Goal: Task Accomplishment & Management: Use online tool/utility

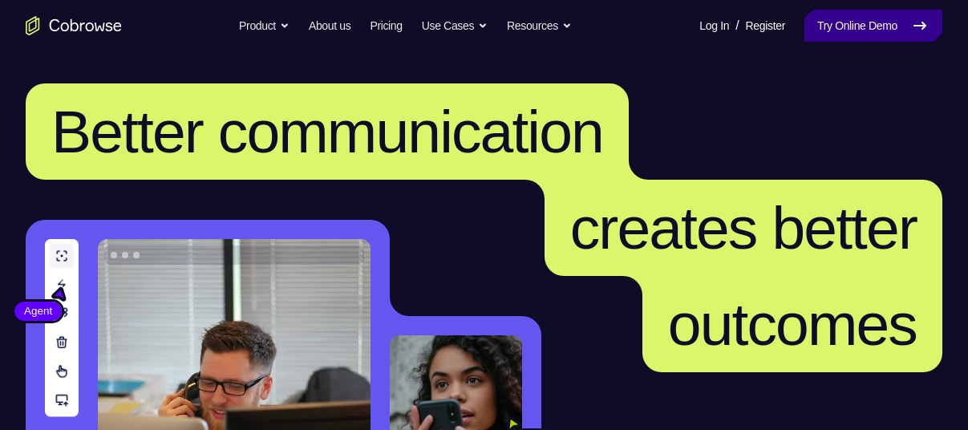
click at [853, 20] on link "Try Online Demo" at bounding box center [874, 26] width 138 height 32
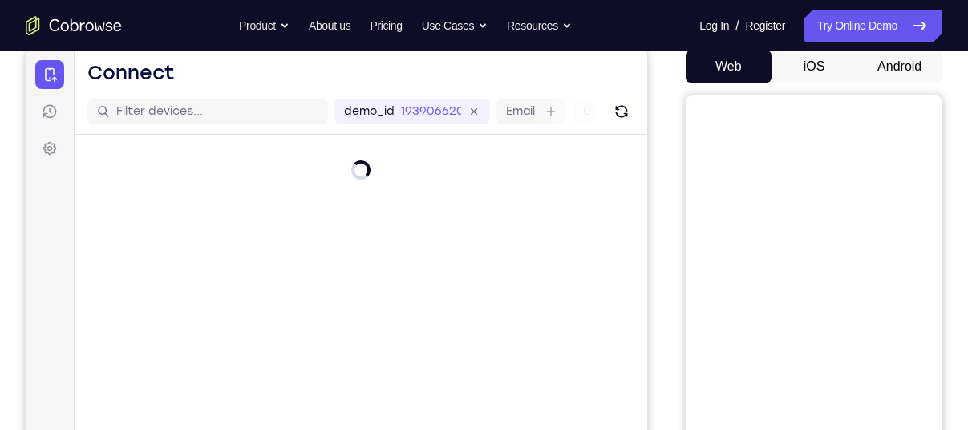
scroll to position [159, 0]
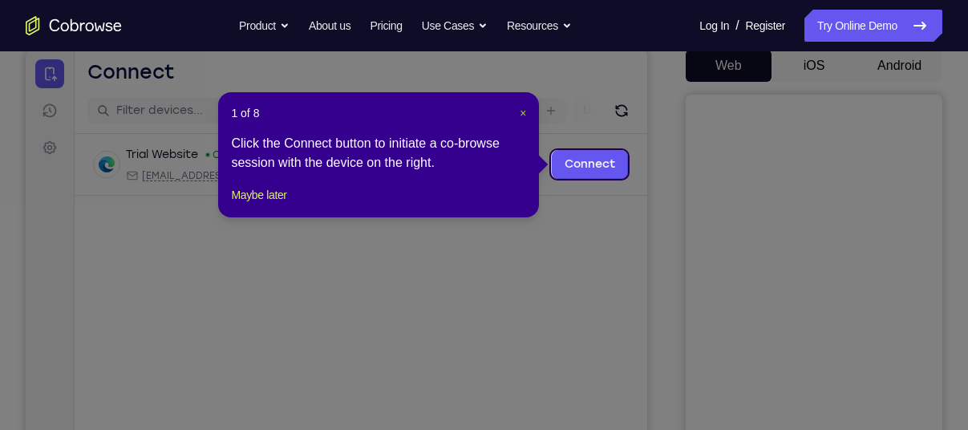
click at [521, 110] on span "×" at bounding box center [523, 113] width 6 height 13
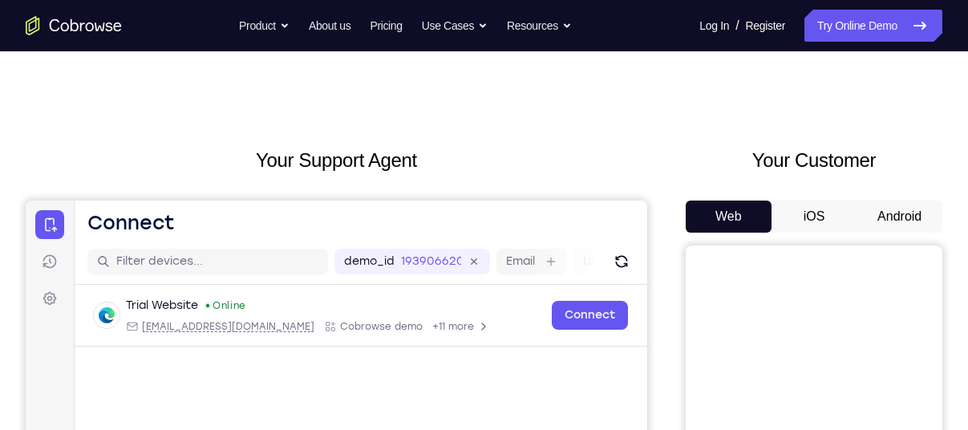
scroll to position [0, 0]
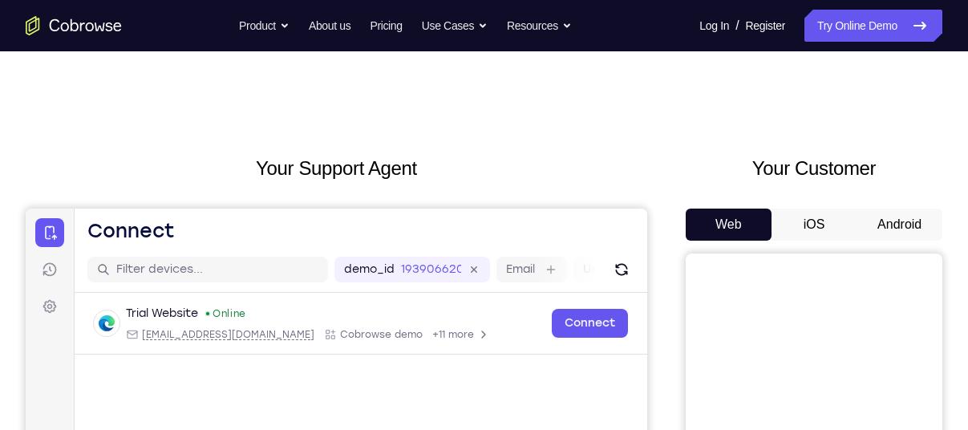
click at [913, 225] on button "Android" at bounding box center [900, 225] width 86 height 32
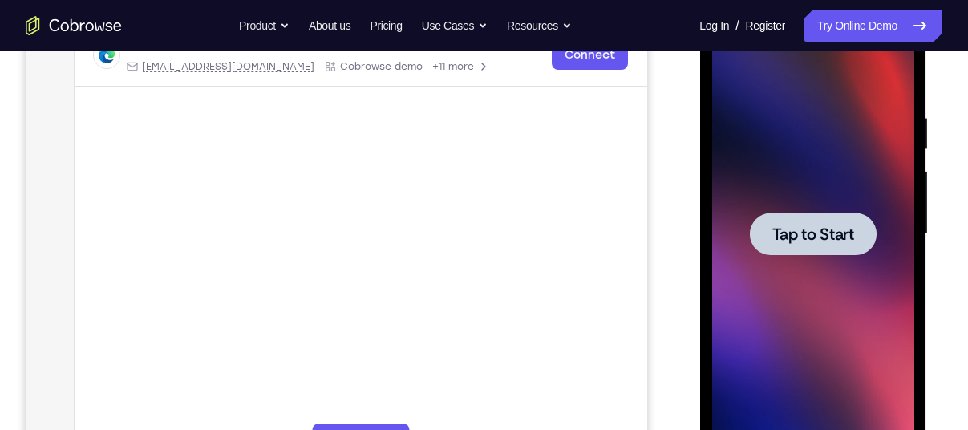
scroll to position [269, 0]
click at [802, 229] on span "Tap to Start" at bounding box center [813, 233] width 82 height 16
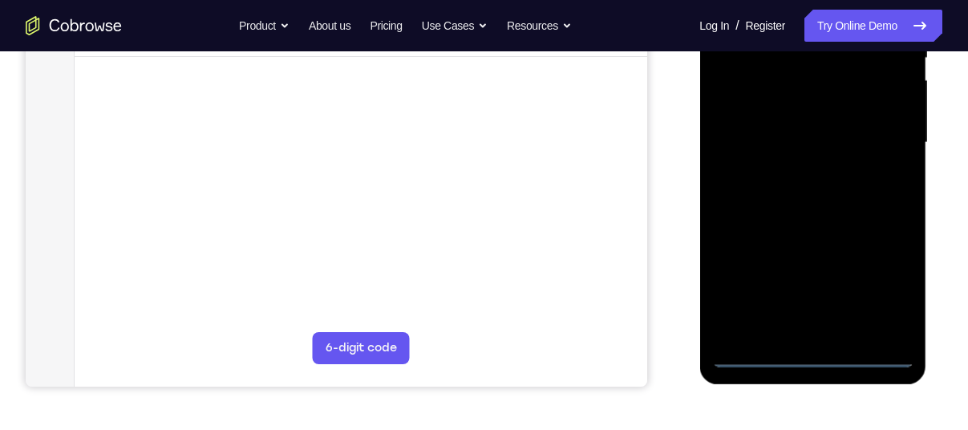
scroll to position [363, 0]
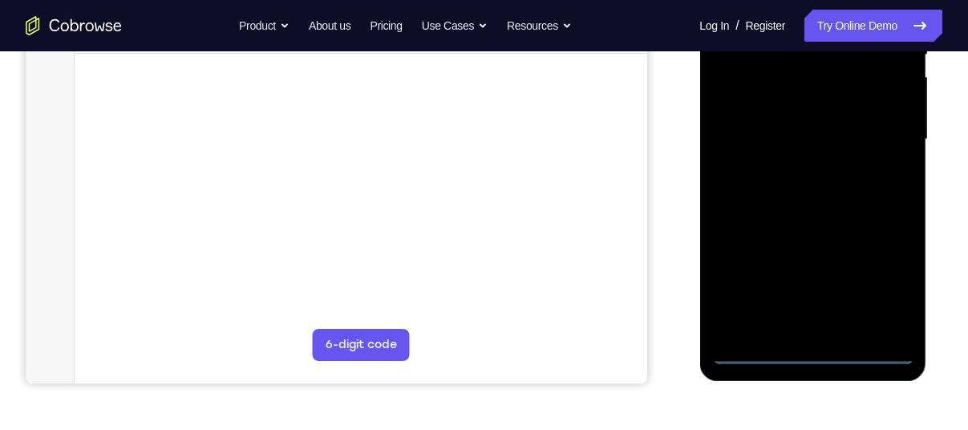
click at [811, 350] on div at bounding box center [812, 139] width 202 height 449
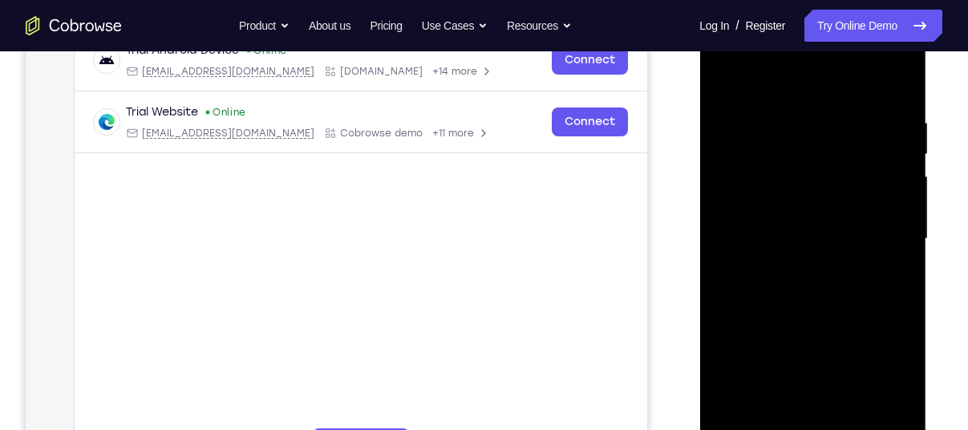
scroll to position [263, 0]
click at [883, 383] on div at bounding box center [812, 238] width 202 height 449
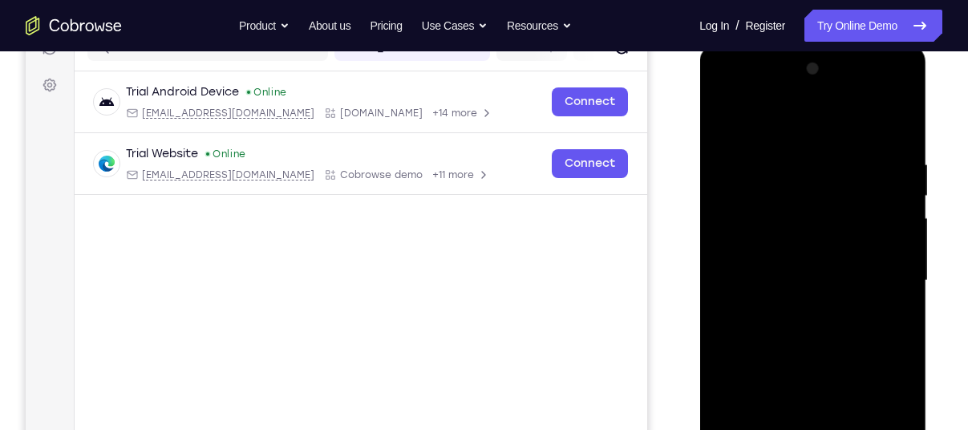
scroll to position [220, 0]
click at [725, 95] on div at bounding box center [812, 282] width 202 height 449
click at [880, 271] on div at bounding box center [812, 282] width 202 height 449
click at [797, 309] on div at bounding box center [812, 282] width 202 height 449
click at [752, 266] on div at bounding box center [812, 282] width 202 height 449
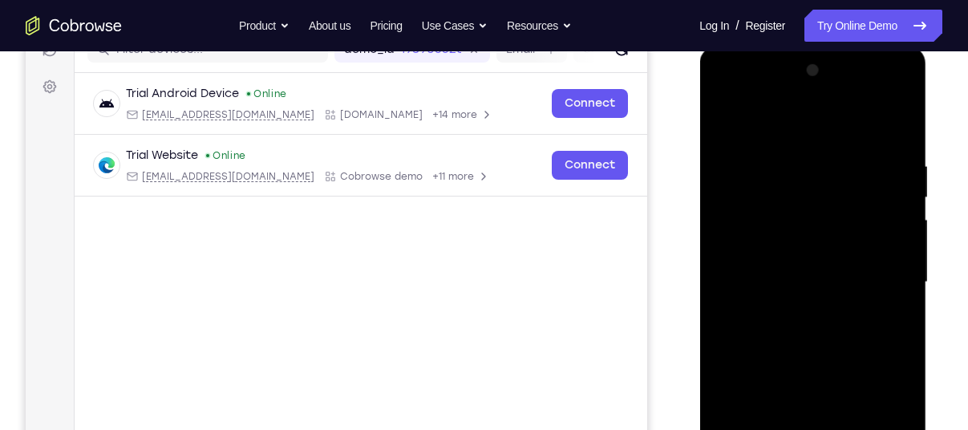
click at [758, 247] on div at bounding box center [812, 282] width 202 height 449
click at [809, 278] on div at bounding box center [812, 282] width 202 height 449
click at [800, 338] on div at bounding box center [812, 282] width 202 height 449
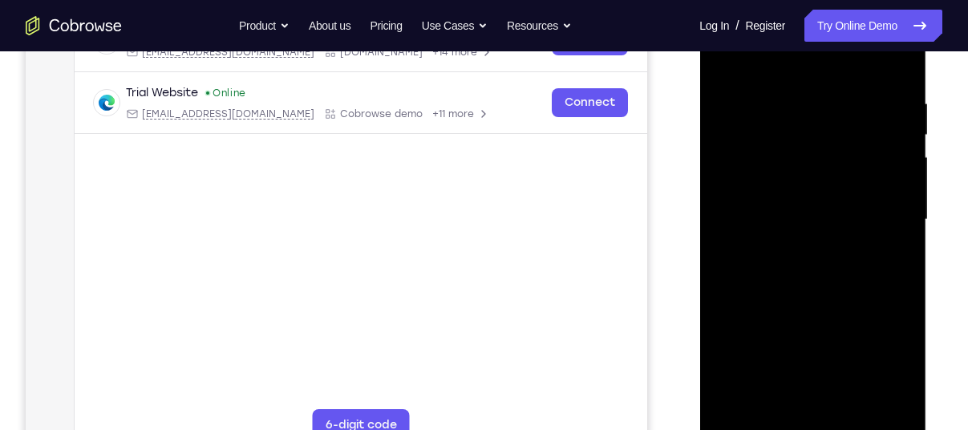
scroll to position [286, 0]
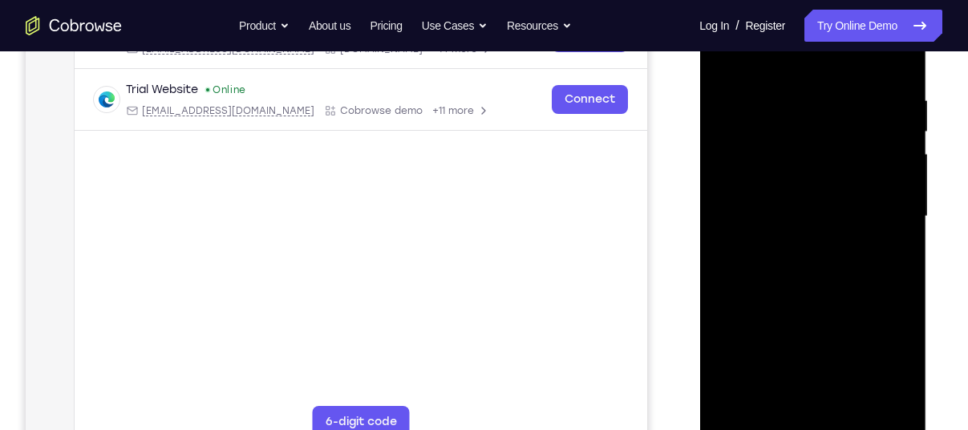
click at [808, 256] on div at bounding box center [812, 216] width 202 height 449
click at [894, 239] on div at bounding box center [812, 216] width 202 height 449
click at [788, 216] on div at bounding box center [812, 216] width 202 height 449
click at [792, 269] on div at bounding box center [812, 216] width 202 height 449
click at [811, 253] on div at bounding box center [812, 216] width 202 height 449
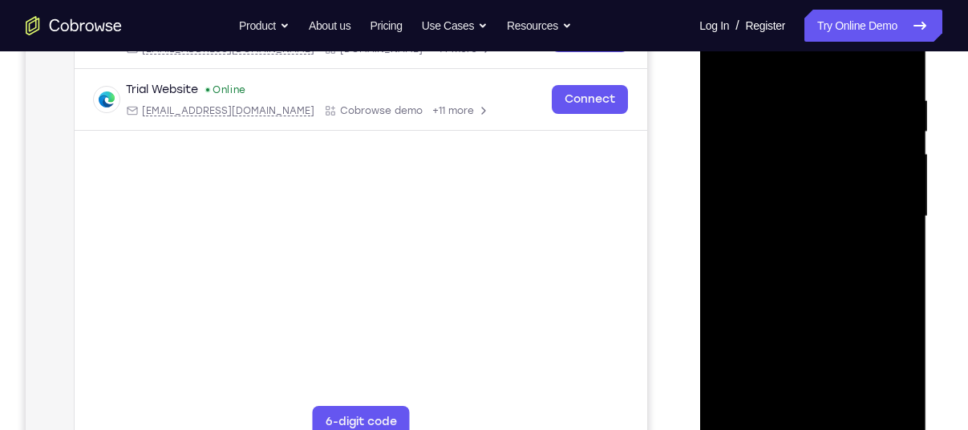
click at [842, 207] on div at bounding box center [812, 216] width 202 height 449
click at [778, 186] on div at bounding box center [812, 216] width 202 height 449
click at [808, 214] on div at bounding box center [812, 216] width 202 height 449
click at [813, 272] on div at bounding box center [812, 216] width 202 height 449
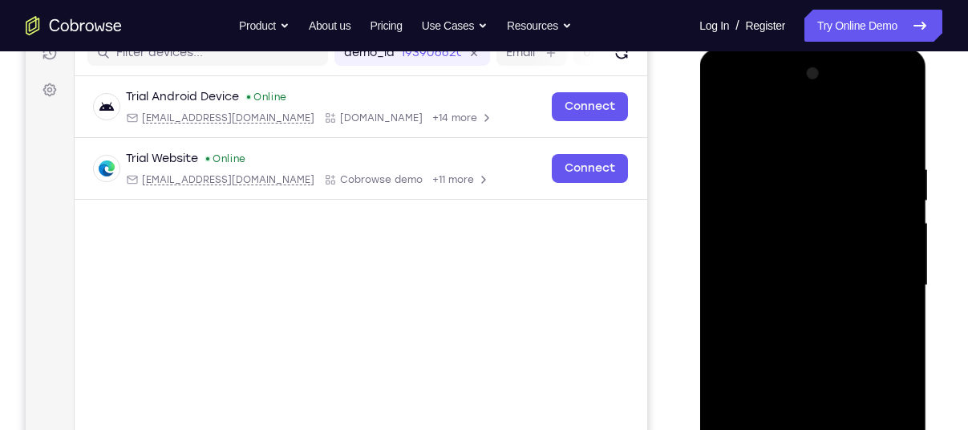
scroll to position [217, 0]
click at [756, 277] on div at bounding box center [812, 285] width 202 height 449
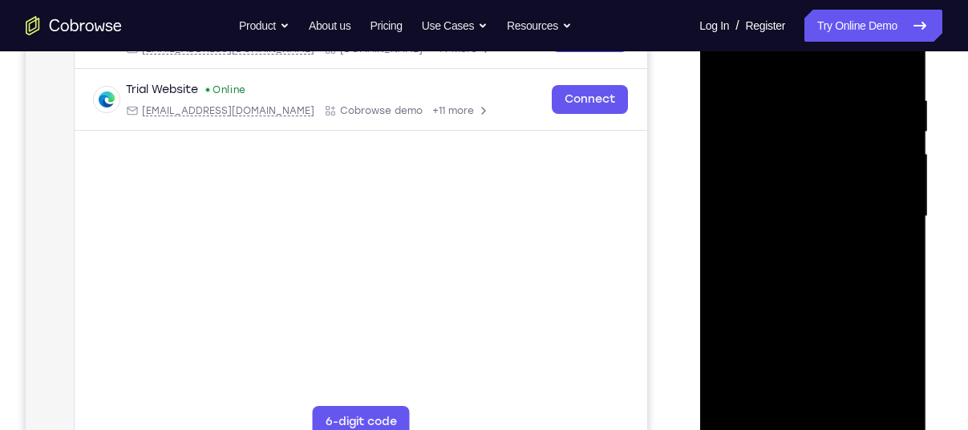
scroll to position [290, 0]
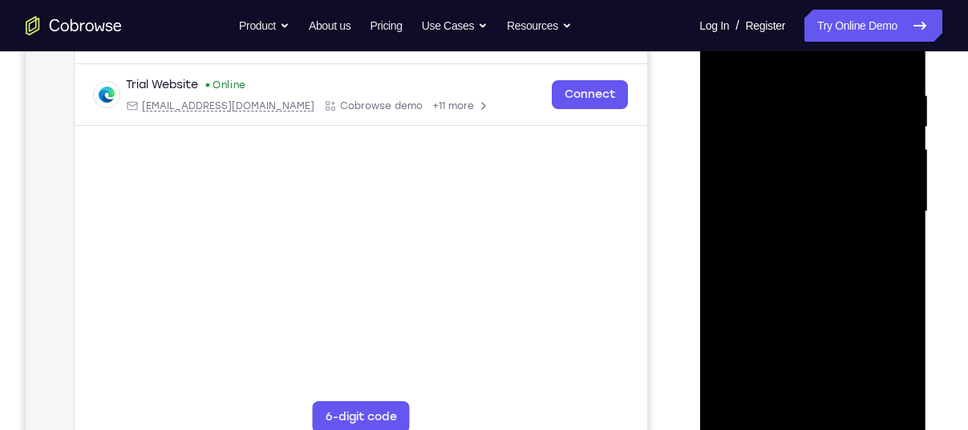
click at [799, 262] on div at bounding box center [812, 211] width 202 height 449
click at [852, 257] on div at bounding box center [812, 211] width 202 height 449
click at [845, 236] on div at bounding box center [812, 211] width 202 height 449
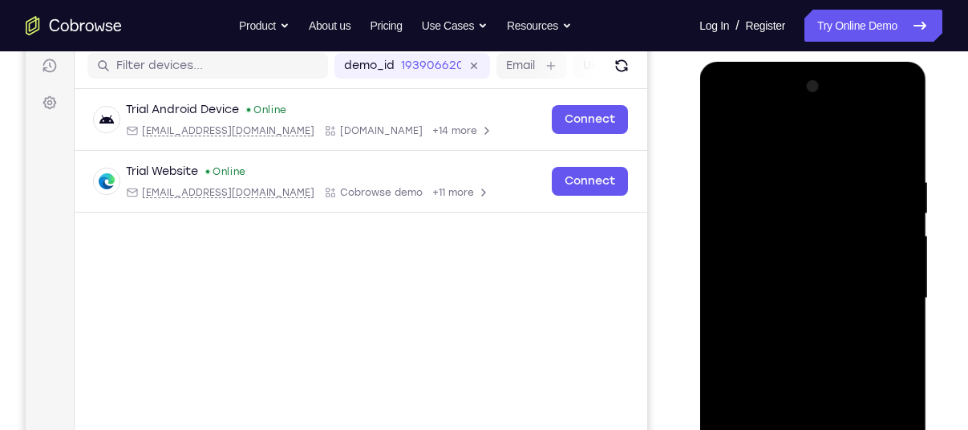
scroll to position [204, 0]
click at [837, 362] on div at bounding box center [812, 298] width 202 height 449
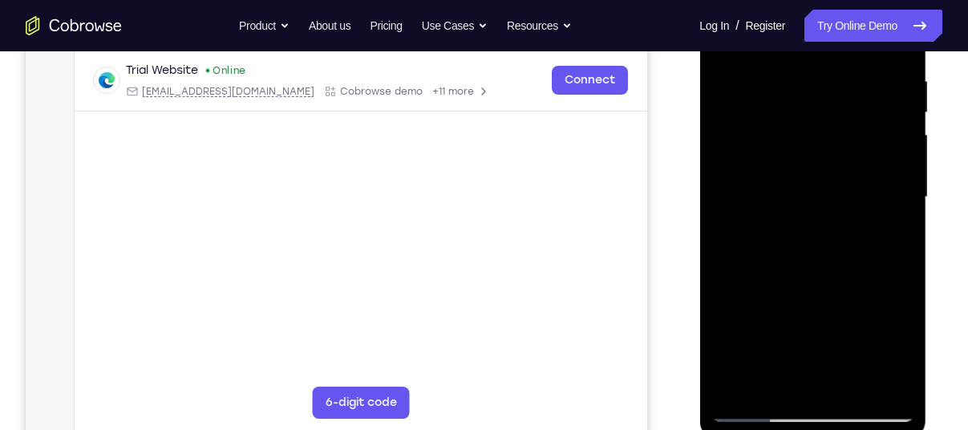
scroll to position [305, 0]
click at [855, 382] on div at bounding box center [812, 197] width 202 height 449
click at [821, 282] on div at bounding box center [812, 197] width 202 height 449
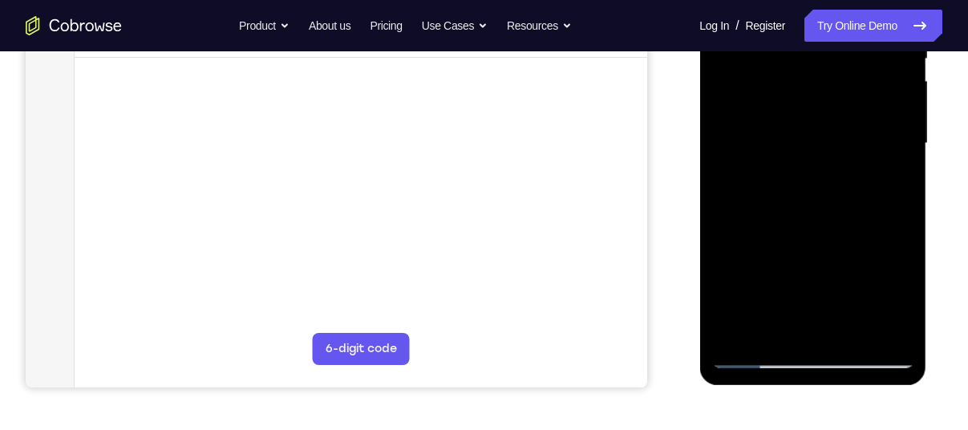
scroll to position [358, 0]
click at [752, 357] on div at bounding box center [812, 144] width 202 height 449
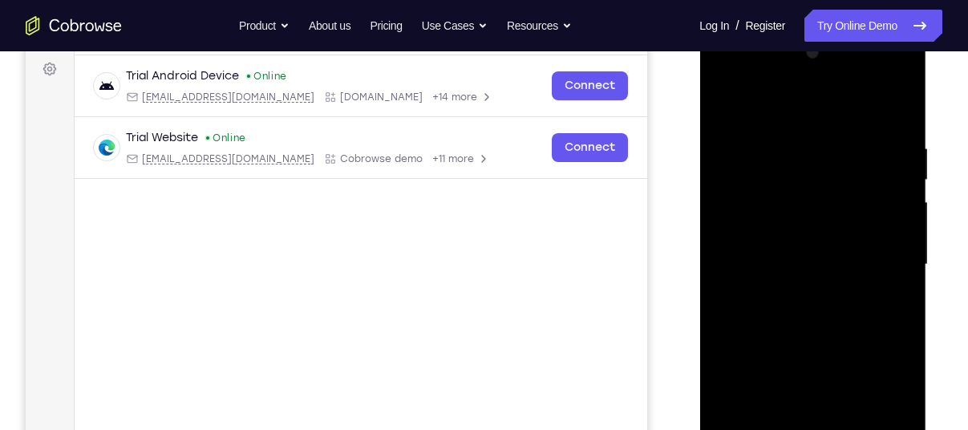
scroll to position [237, 0]
click at [901, 99] on div at bounding box center [812, 265] width 202 height 449
click at [731, 144] on div at bounding box center [812, 265] width 202 height 449
click at [736, 144] on div at bounding box center [812, 265] width 202 height 449
click at [744, 136] on div at bounding box center [812, 265] width 202 height 449
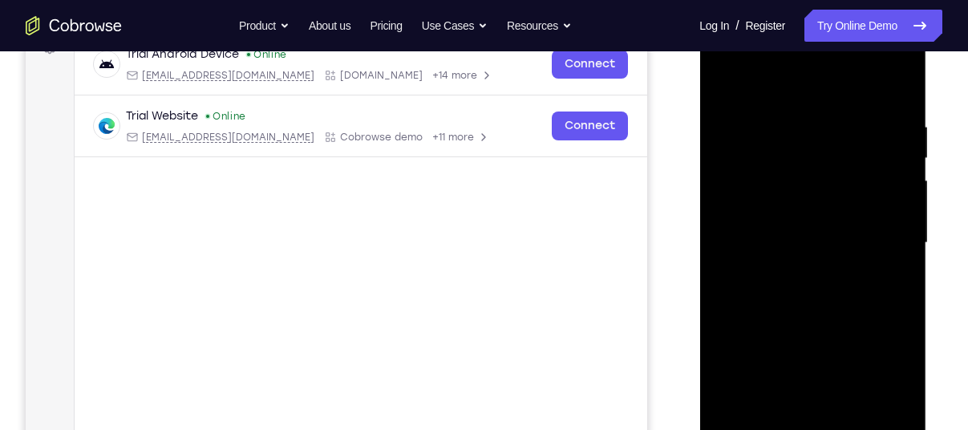
scroll to position [260, 0]
click at [837, 129] on div at bounding box center [812, 242] width 202 height 449
click at [726, 78] on div at bounding box center [812, 242] width 202 height 449
click at [732, 150] on div at bounding box center [812, 242] width 202 height 449
click at [868, 267] on div at bounding box center [812, 242] width 202 height 449
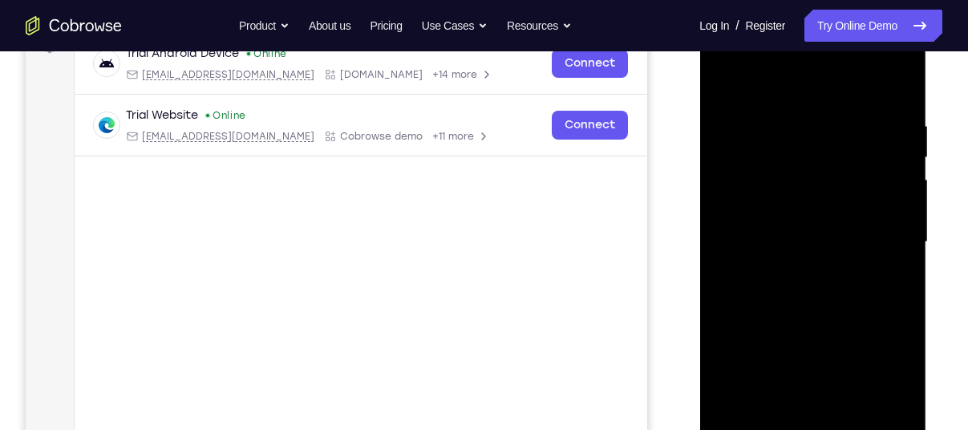
click at [727, 71] on div at bounding box center [812, 242] width 202 height 449
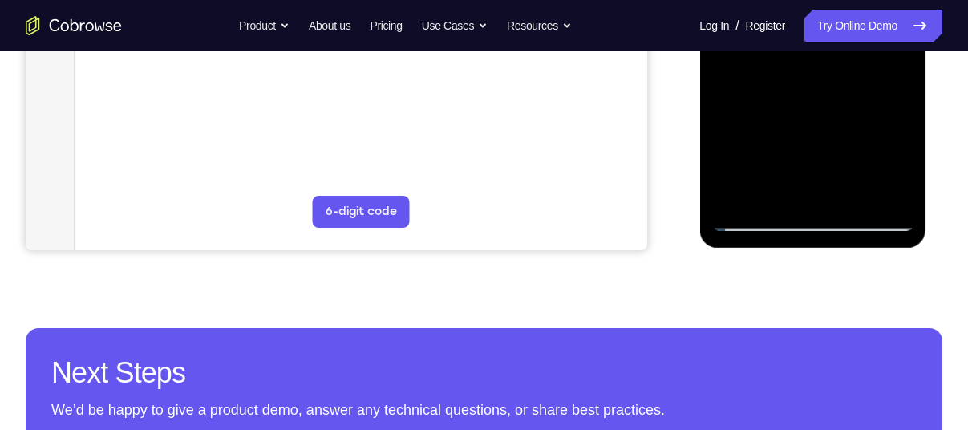
scroll to position [500, 0]
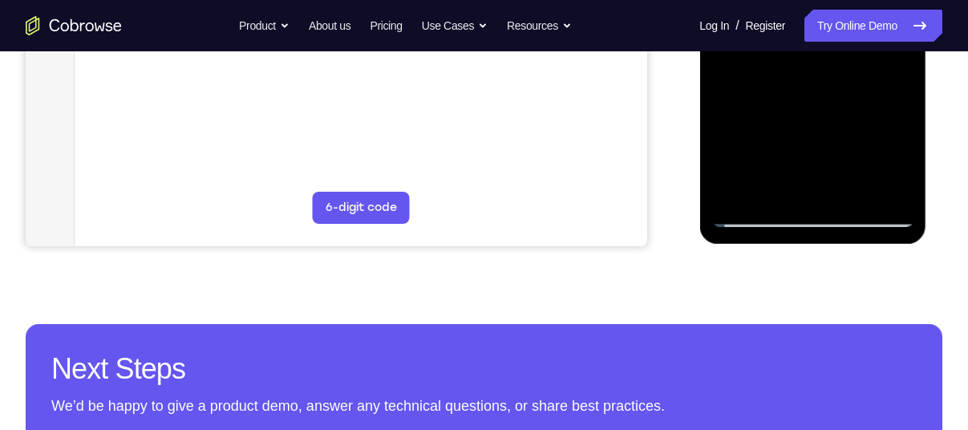
click at [750, 209] on div at bounding box center [812, 2] width 202 height 449
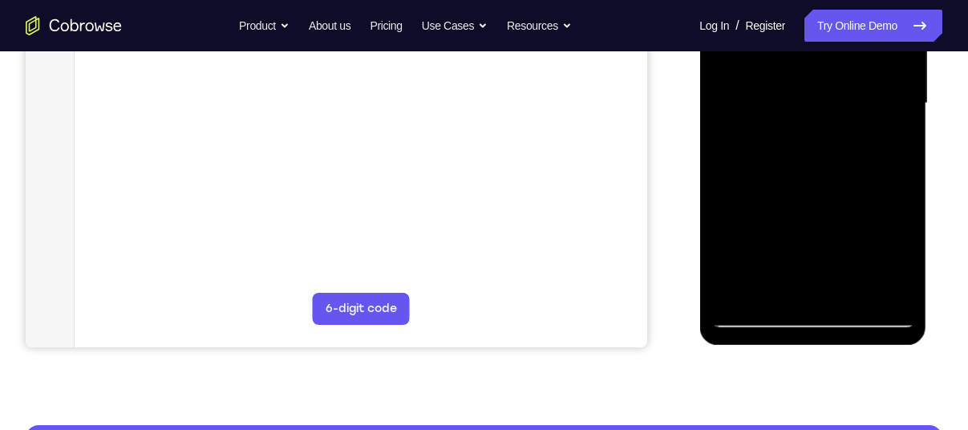
scroll to position [401, 0]
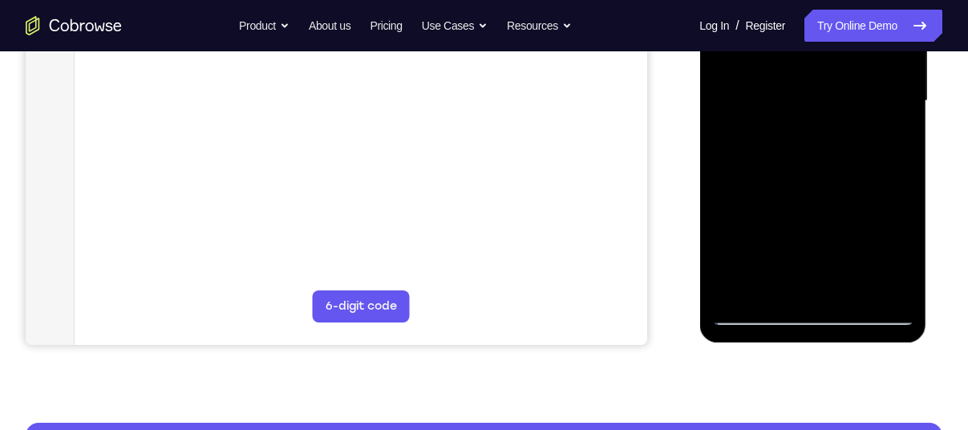
click at [752, 308] on div at bounding box center [812, 100] width 202 height 449
drag, startPoint x: 54, startPoint y: 446, endPoint x: 815, endPoint y: 352, distance: 767.0
click at [815, 352] on div "Your Support Agent Your Customer Web iOS Android Next Steps We’d be happy to gi…" at bounding box center [484, 179] width 968 height 1058
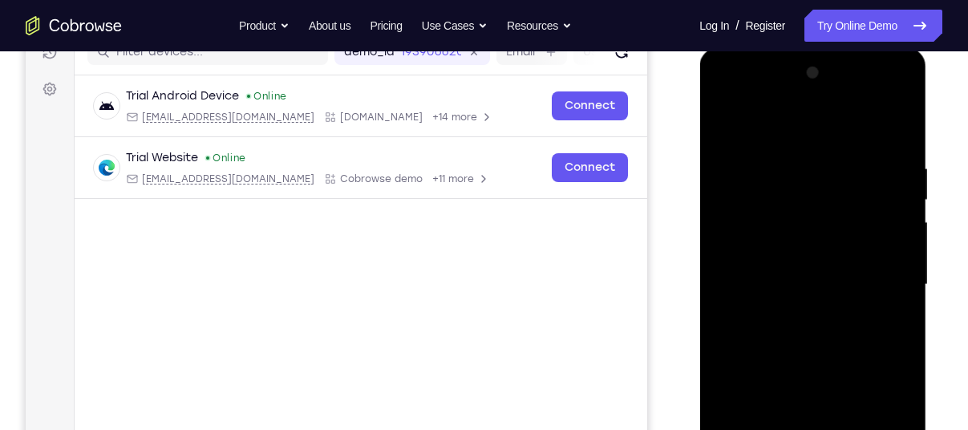
scroll to position [213, 0]
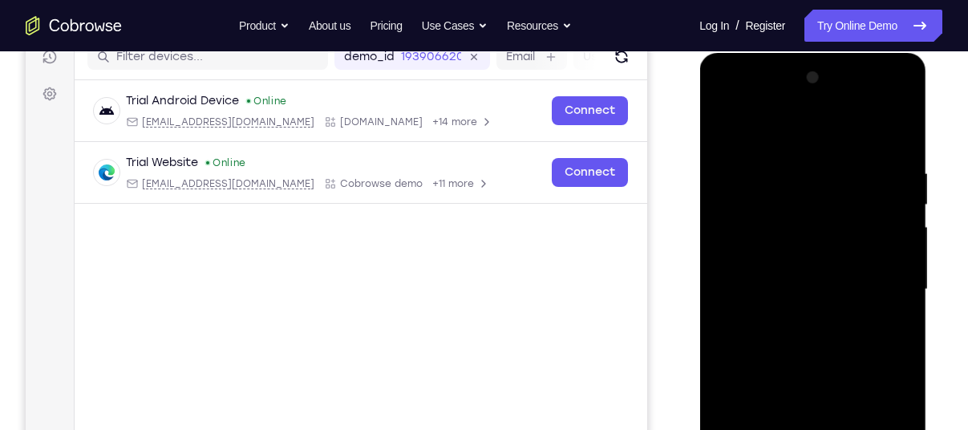
click at [728, 128] on div at bounding box center [812, 289] width 202 height 449
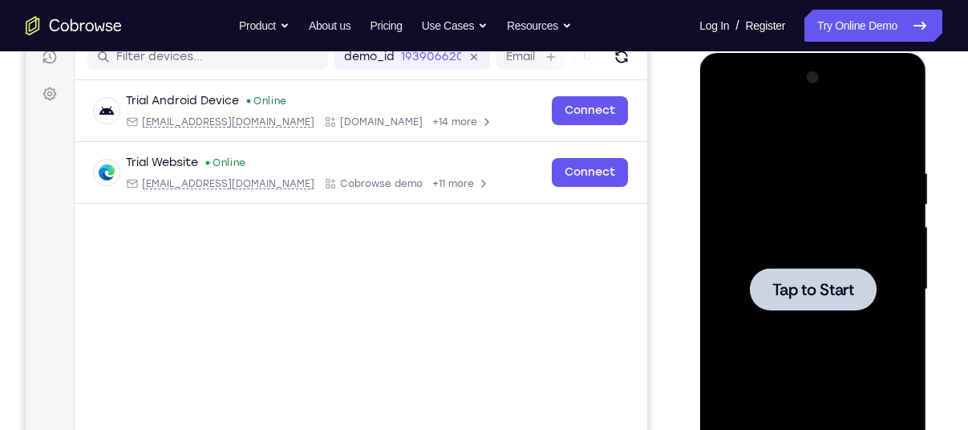
click at [826, 286] on span "Tap to Start" at bounding box center [813, 290] width 82 height 16
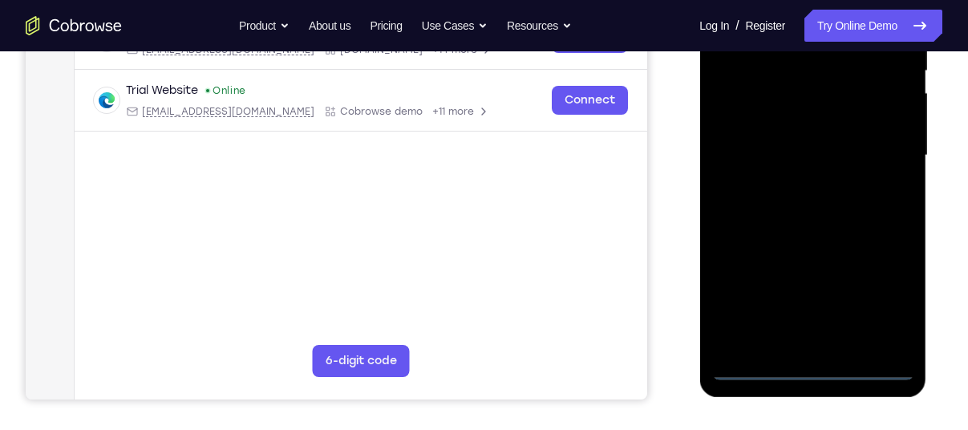
scroll to position [356, 0]
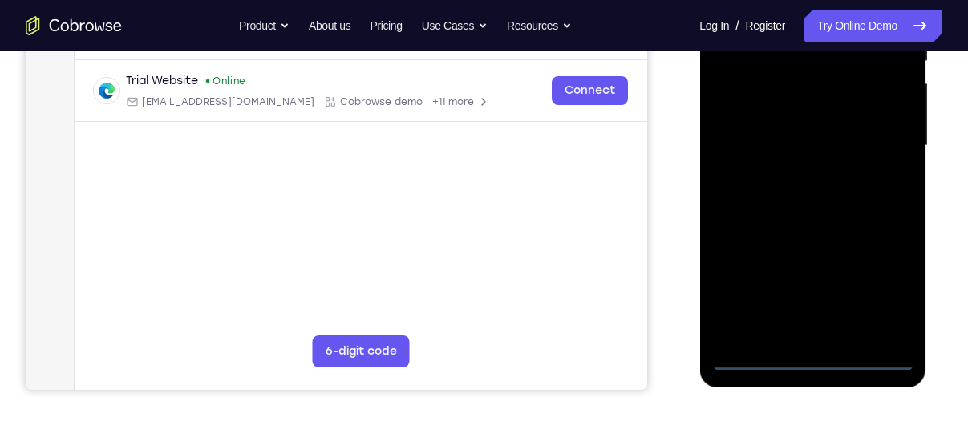
click at [810, 355] on div at bounding box center [812, 145] width 202 height 449
click at [870, 290] on div at bounding box center [812, 145] width 202 height 449
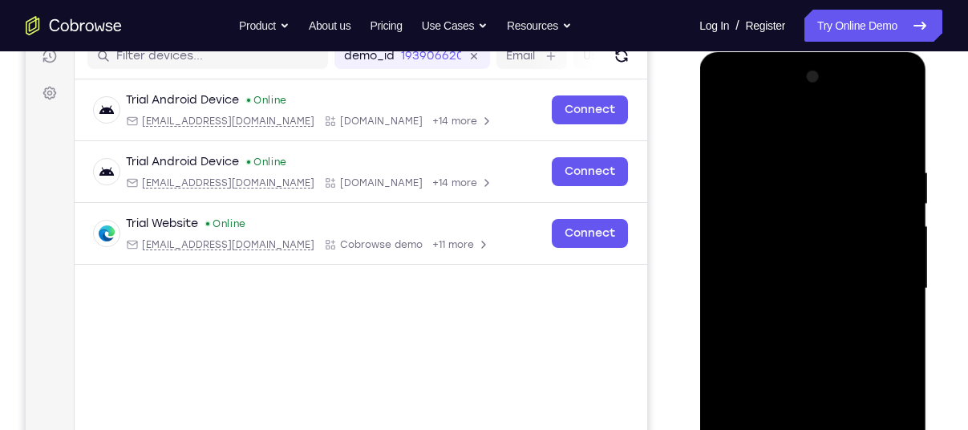
scroll to position [211, 0]
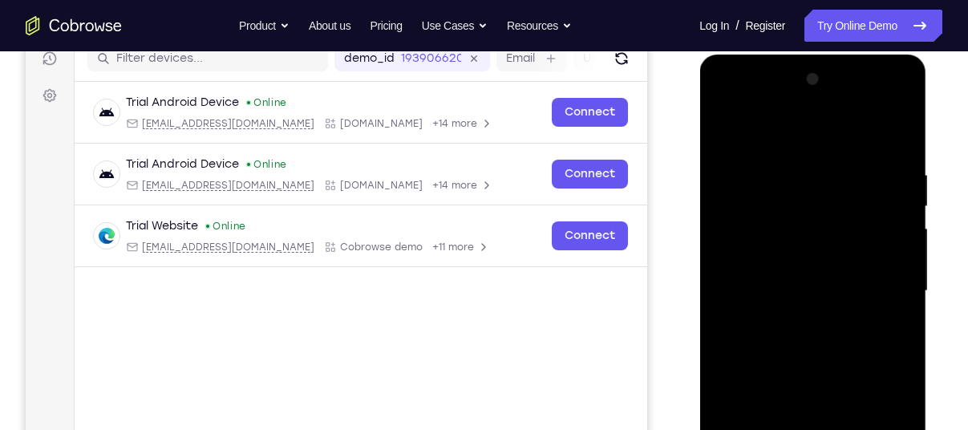
click at [730, 97] on div at bounding box center [812, 291] width 202 height 449
click at [754, 232] on div at bounding box center [812, 291] width 202 height 449
click at [747, 297] on div at bounding box center [812, 291] width 202 height 449
click at [763, 271] on div at bounding box center [812, 291] width 202 height 449
click at [805, 304] on div at bounding box center [812, 291] width 202 height 449
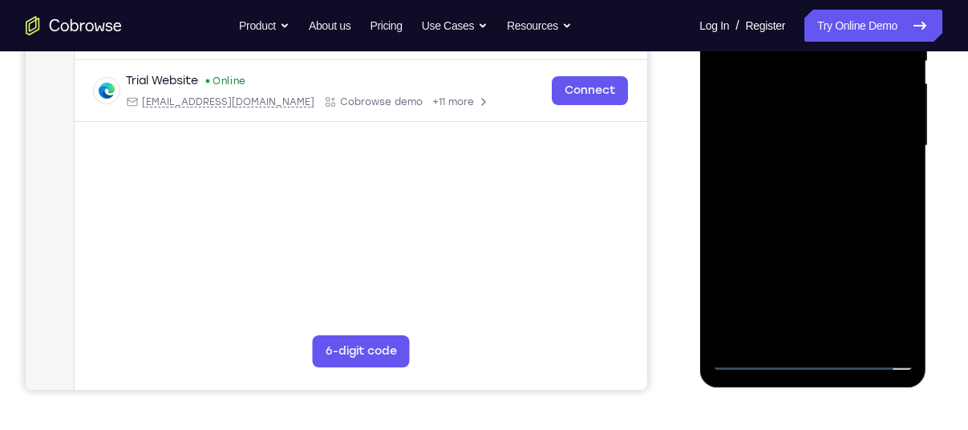
scroll to position [357, 0]
click at [796, 319] on div at bounding box center [812, 145] width 202 height 449
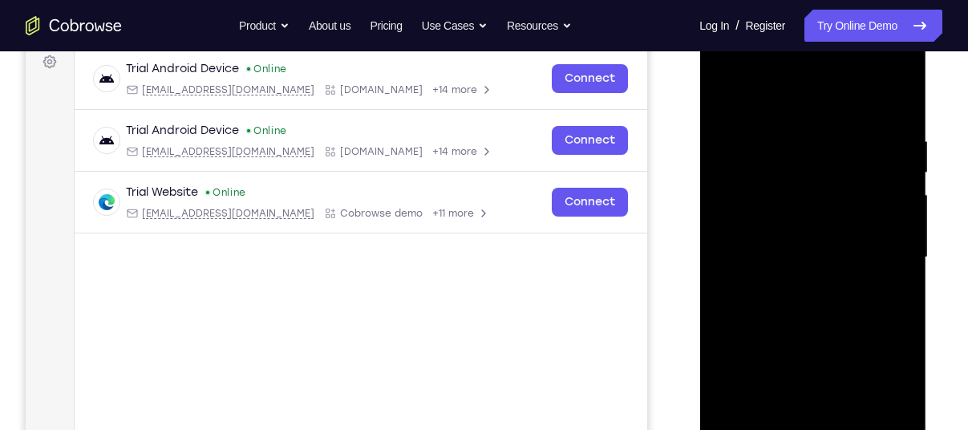
scroll to position [245, 0]
click at [768, 112] on div at bounding box center [812, 256] width 202 height 449
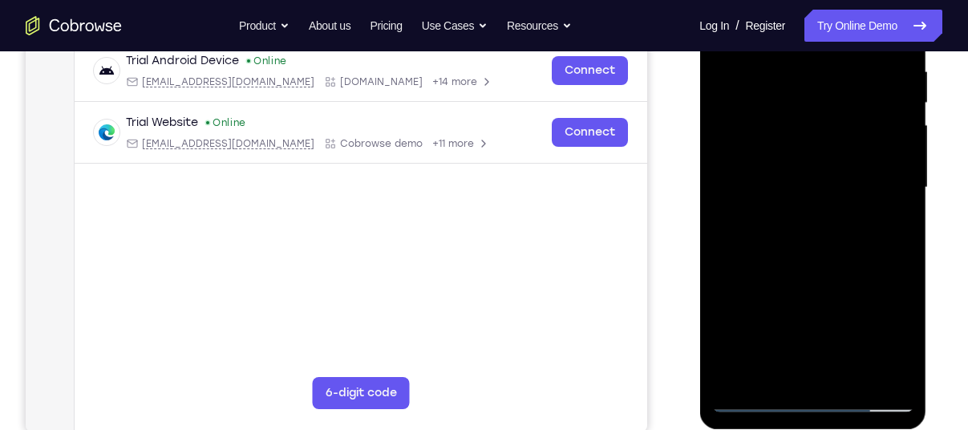
scroll to position [314, 0]
click at [757, 281] on div at bounding box center [812, 187] width 202 height 449
click at [740, 86] on div at bounding box center [812, 187] width 202 height 449
click at [842, 140] on div at bounding box center [812, 187] width 202 height 449
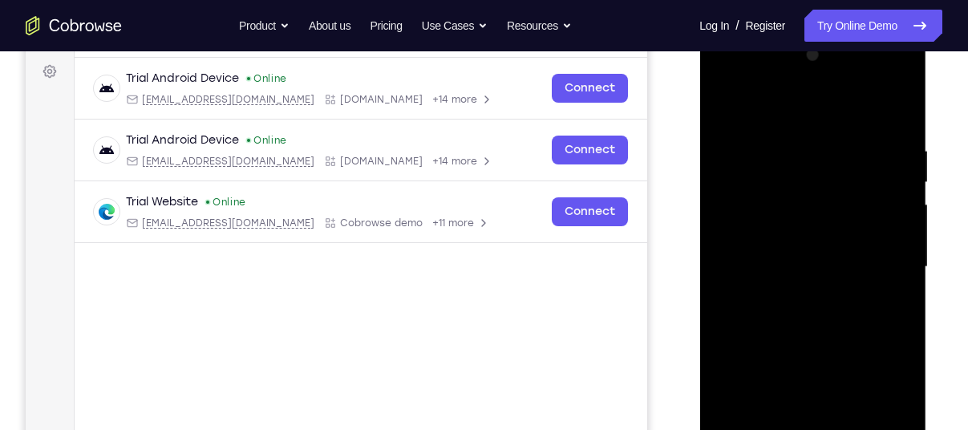
scroll to position [211, 0]
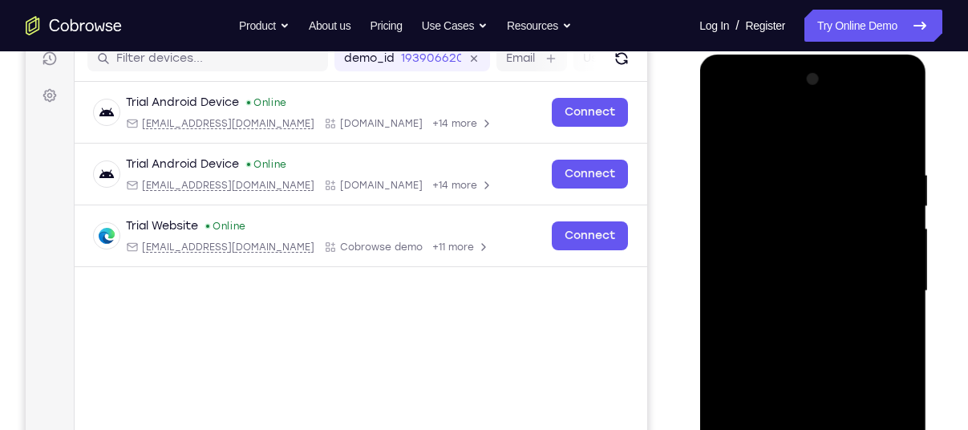
click at [723, 130] on div at bounding box center [812, 291] width 202 height 449
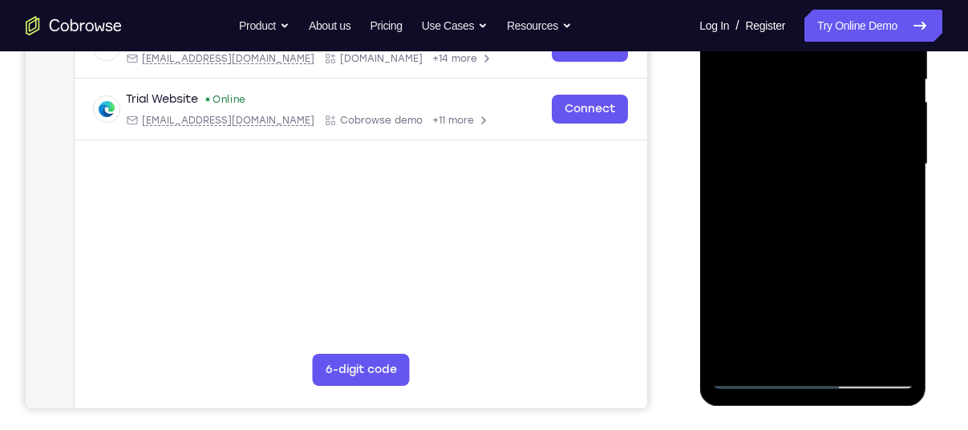
scroll to position [339, 0]
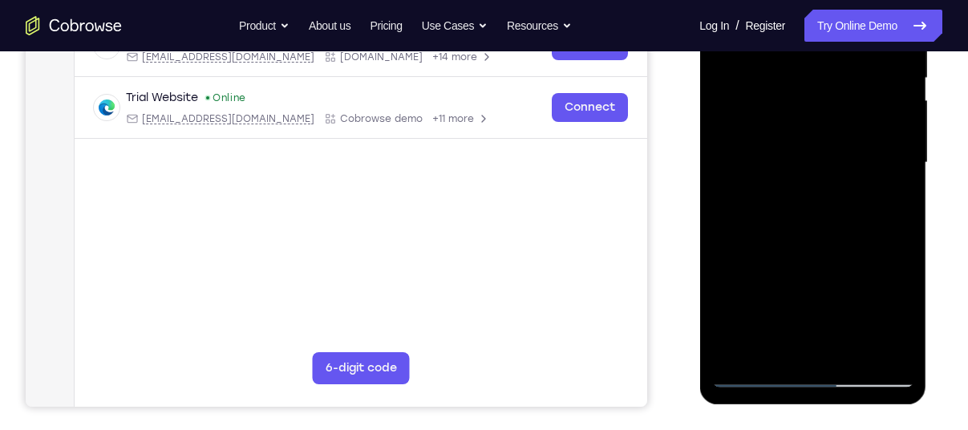
click at [712, 229] on div at bounding box center [812, 162] width 202 height 449
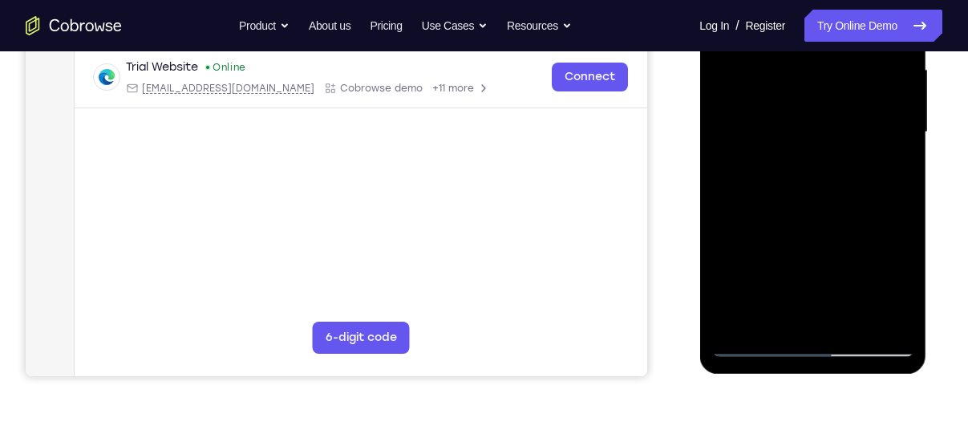
scroll to position [372, 0]
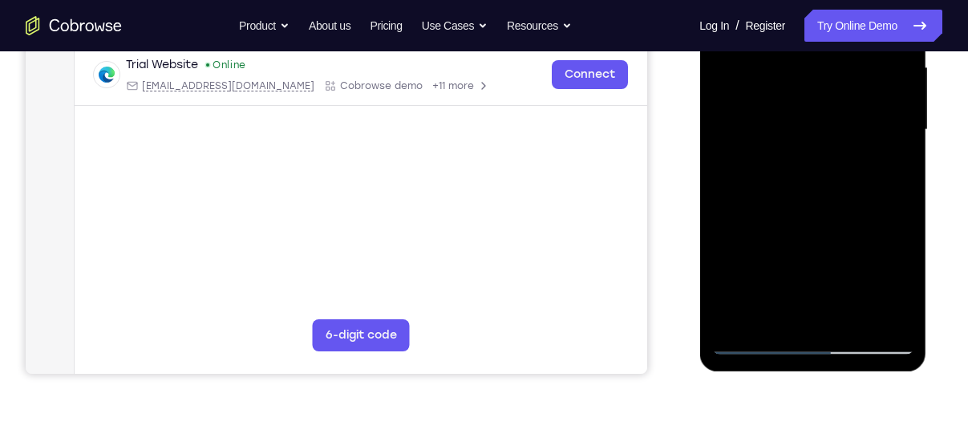
click at [753, 340] on div at bounding box center [812, 129] width 202 height 449
click at [751, 340] on div at bounding box center [812, 129] width 202 height 449
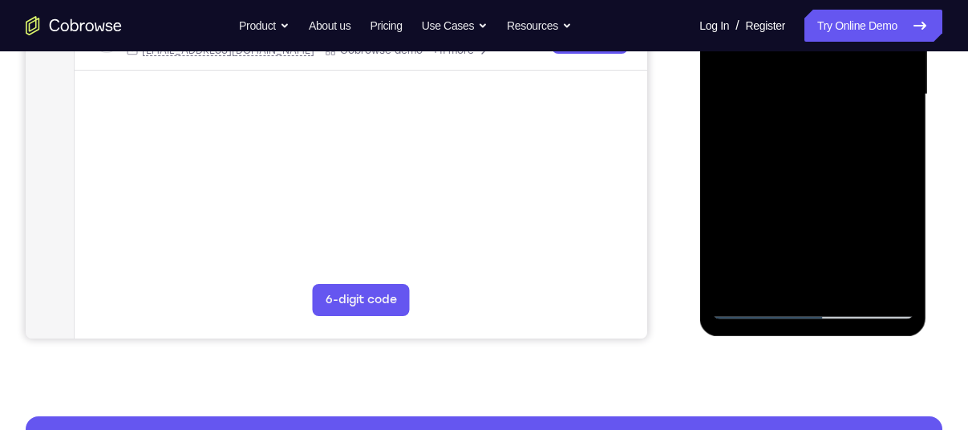
scroll to position [404, 0]
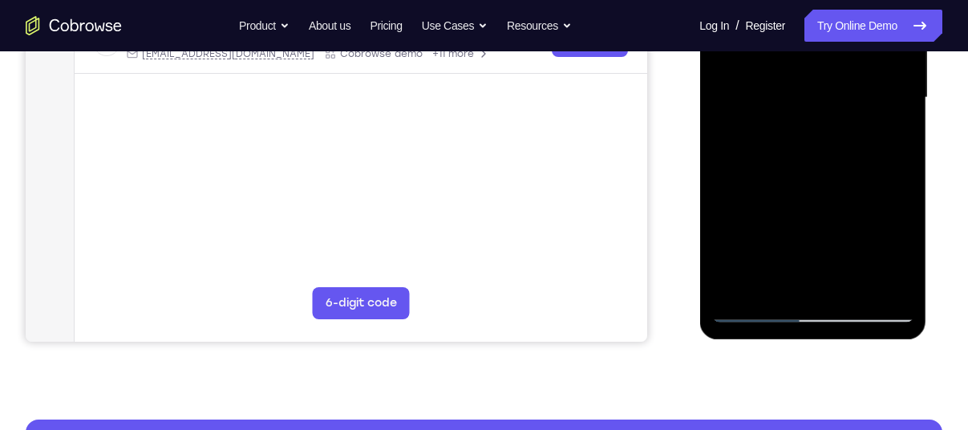
click at [809, 156] on div at bounding box center [812, 97] width 202 height 449
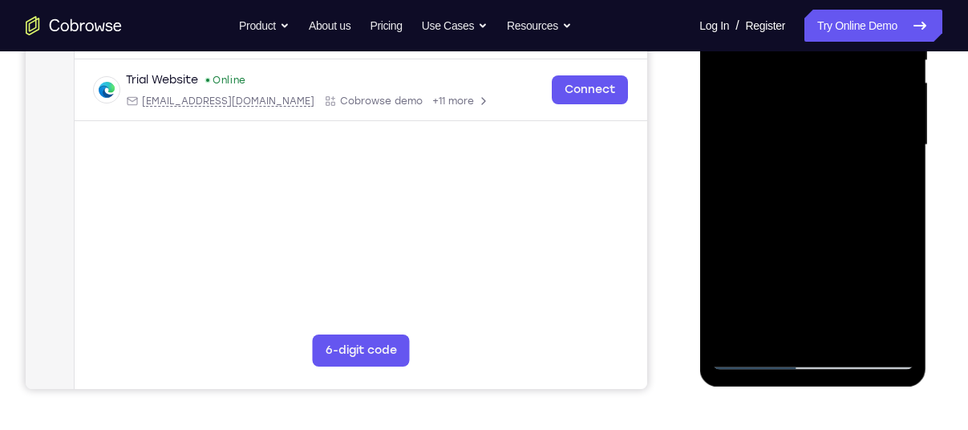
scroll to position [328, 0]
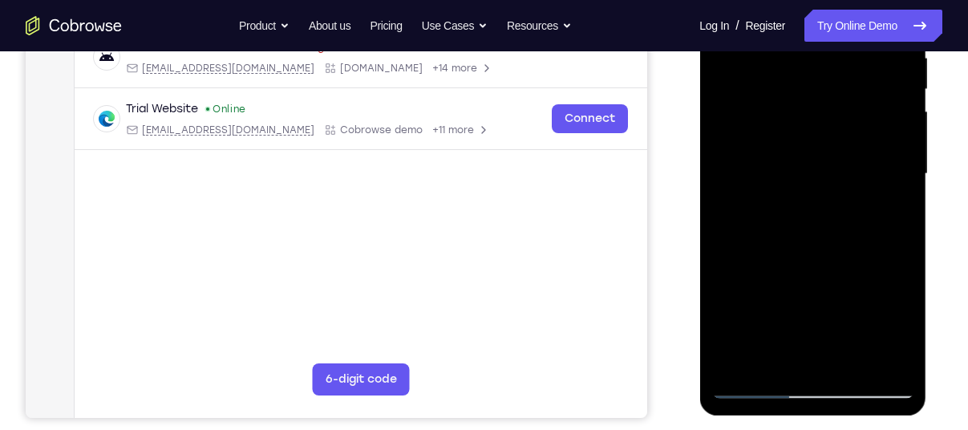
click at [814, 263] on div at bounding box center [812, 173] width 202 height 449
click at [757, 382] on div at bounding box center [812, 173] width 202 height 449
click at [736, 300] on div at bounding box center [812, 173] width 202 height 449
click at [759, 264] on div at bounding box center [812, 173] width 202 height 449
click at [789, 302] on div at bounding box center [812, 173] width 202 height 449
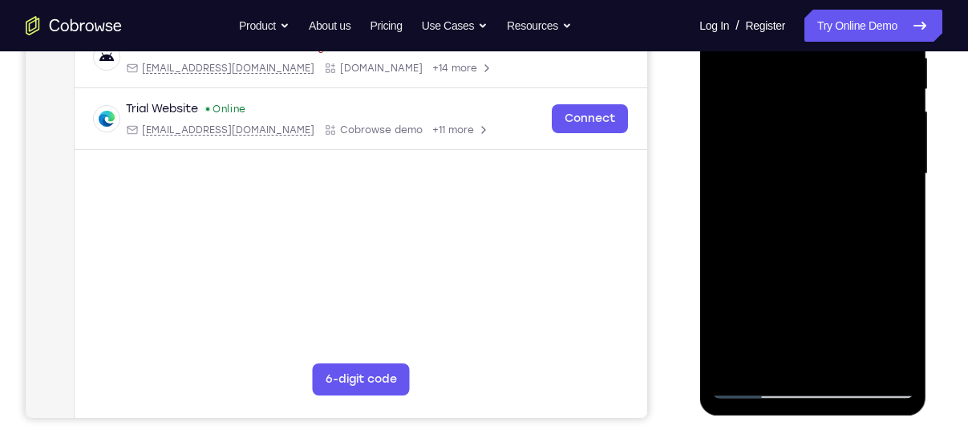
click at [786, 362] on div at bounding box center [812, 173] width 202 height 449
click at [840, 242] on div at bounding box center [812, 173] width 202 height 449
click at [752, 391] on div at bounding box center [812, 173] width 202 height 449
click at [771, 359] on div at bounding box center [812, 173] width 202 height 449
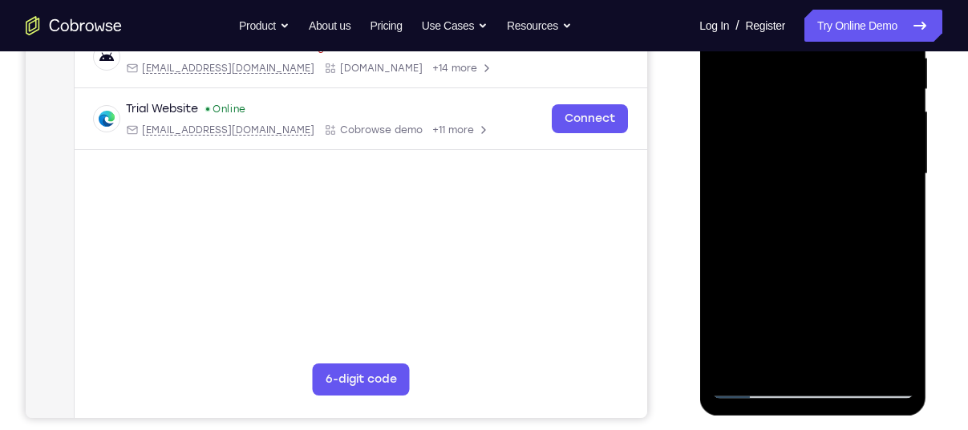
click at [781, 362] on div at bounding box center [812, 173] width 202 height 449
click at [720, 366] on div at bounding box center [812, 173] width 202 height 449
click at [839, 243] on div at bounding box center [812, 173] width 202 height 449
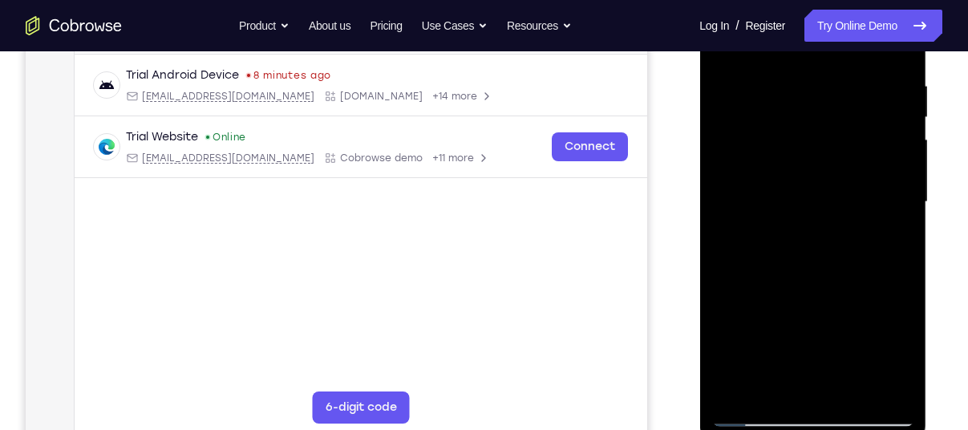
click at [784, 107] on div at bounding box center [812, 202] width 202 height 449
click at [744, 120] on div at bounding box center [812, 202] width 202 height 449
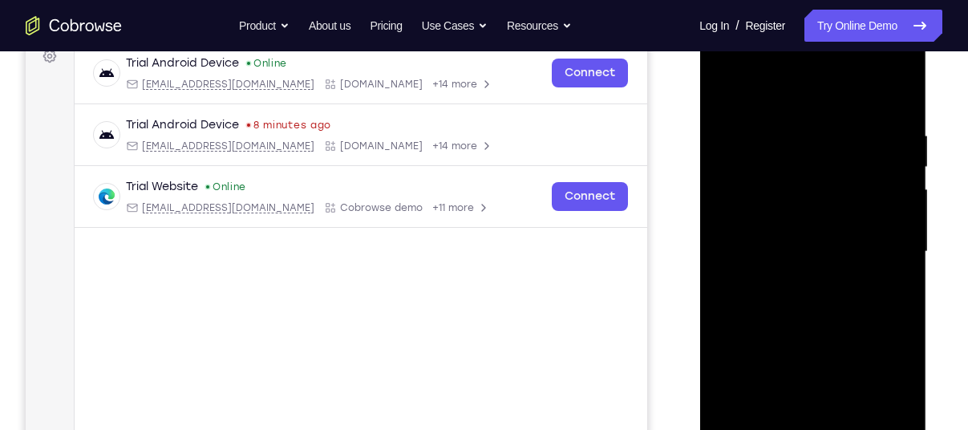
scroll to position [250, 0]
click at [726, 65] on div at bounding box center [812, 251] width 202 height 449
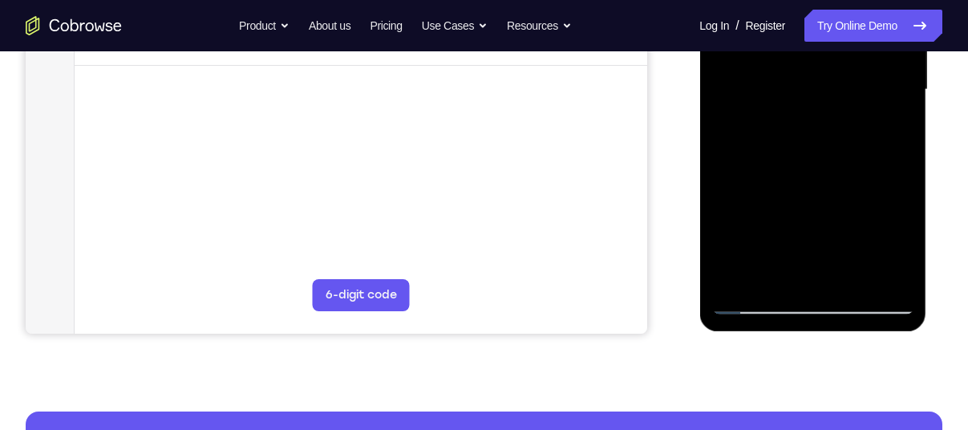
scroll to position [424, 0]
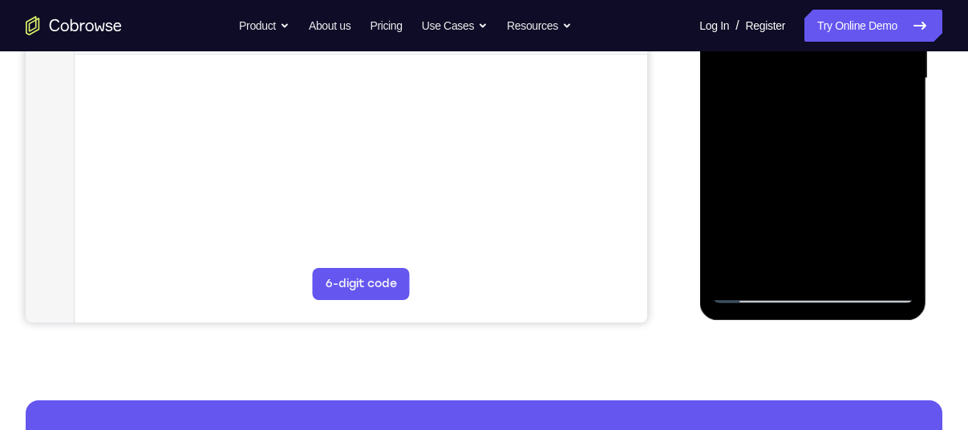
click at [795, 270] on div at bounding box center [812, 78] width 202 height 449
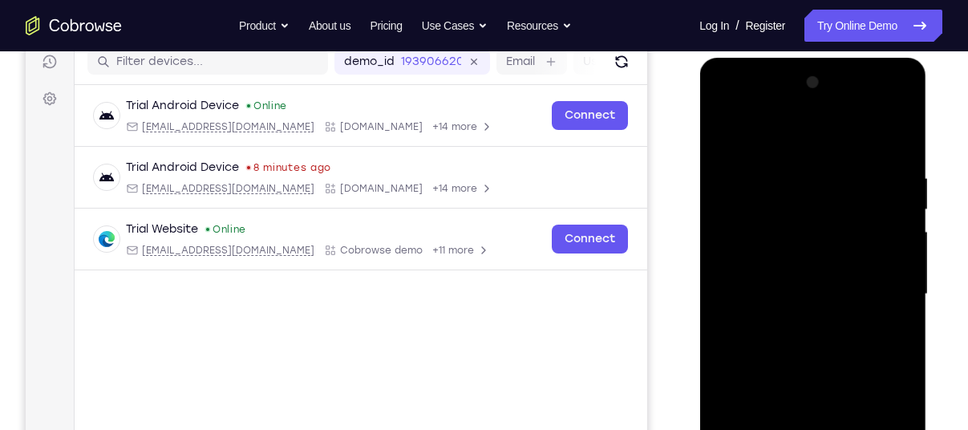
scroll to position [207, 0]
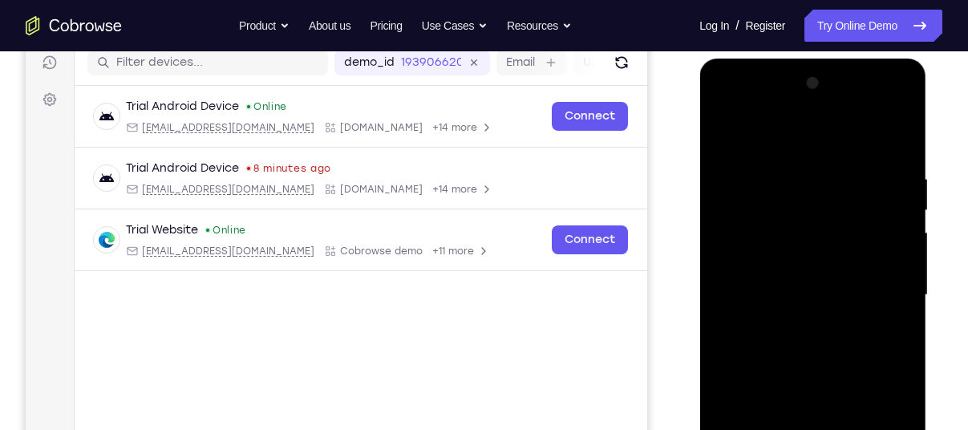
click at [901, 107] on div at bounding box center [812, 295] width 202 height 449
click at [731, 208] on div at bounding box center [812, 295] width 202 height 449
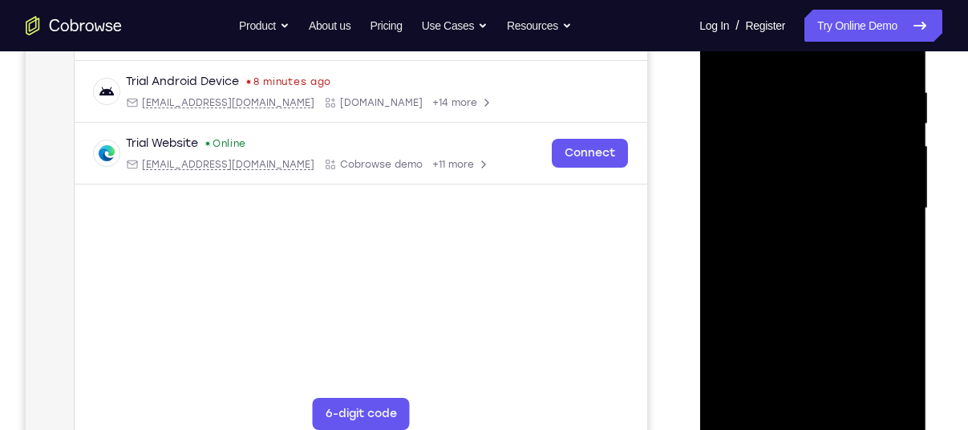
scroll to position [294, 0]
click at [740, 111] on div at bounding box center [812, 207] width 202 height 449
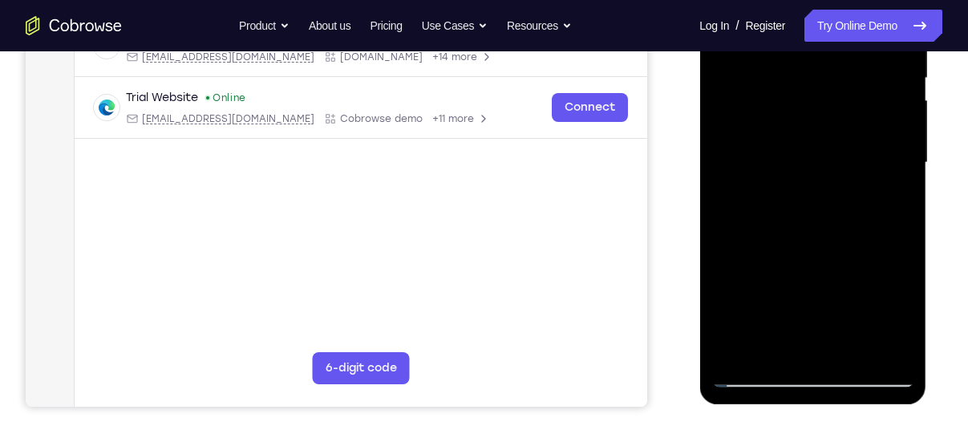
scroll to position [343, 0]
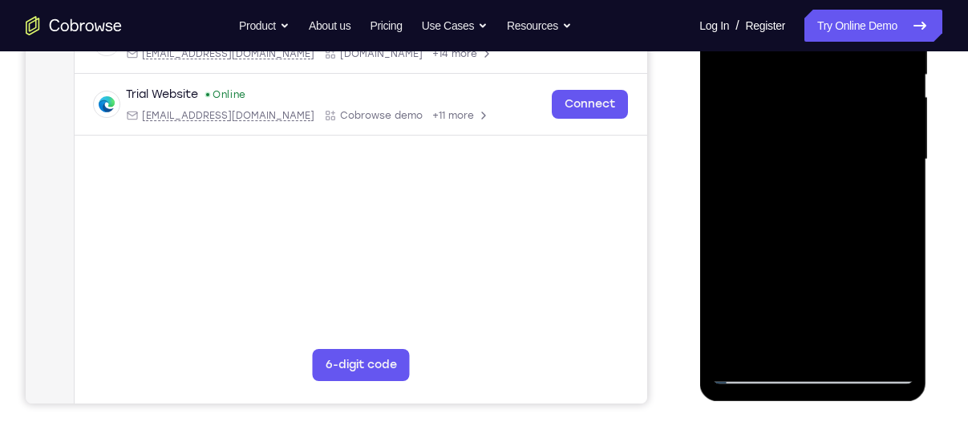
click at [878, 340] on div at bounding box center [812, 159] width 202 height 449
click at [763, 375] on div at bounding box center [812, 159] width 202 height 449
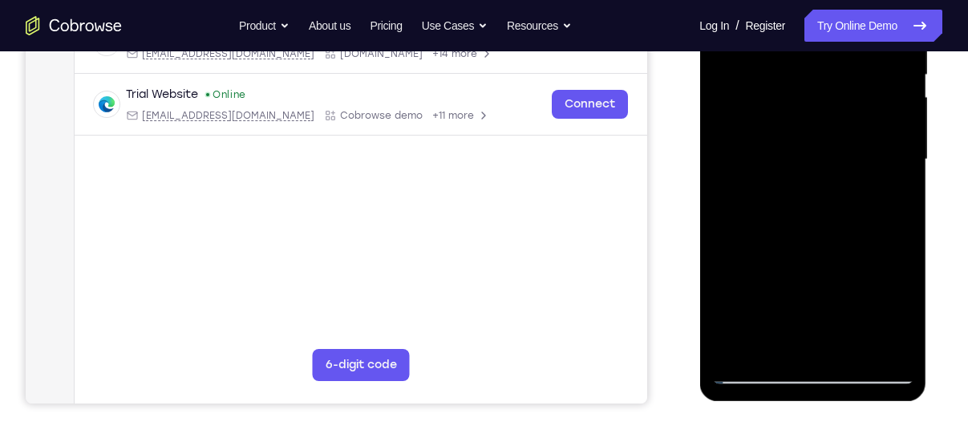
click at [798, 225] on div at bounding box center [812, 159] width 202 height 449
click at [772, 337] on div at bounding box center [812, 159] width 202 height 449
click at [814, 281] on div at bounding box center [812, 159] width 202 height 449
click at [796, 285] on div at bounding box center [812, 159] width 202 height 449
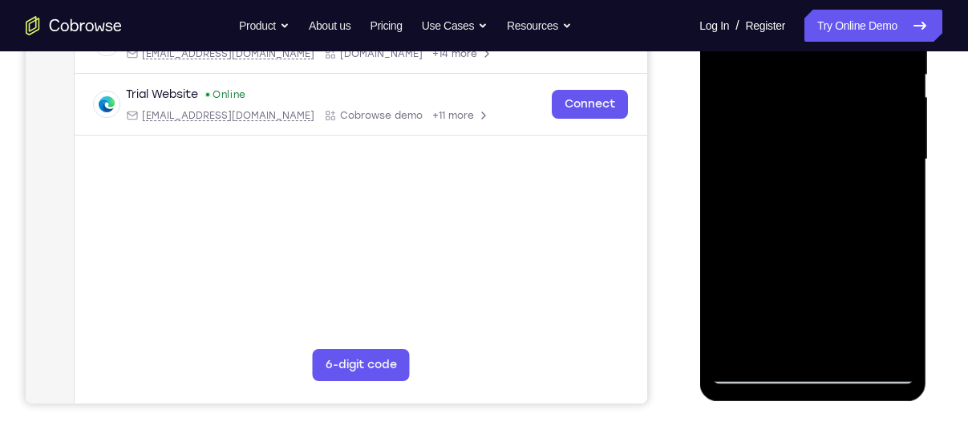
click at [849, 261] on div at bounding box center [812, 159] width 202 height 449
click at [825, 343] on div at bounding box center [812, 159] width 202 height 449
click at [760, 285] on div at bounding box center [812, 159] width 202 height 449
click at [776, 316] on div at bounding box center [812, 159] width 202 height 449
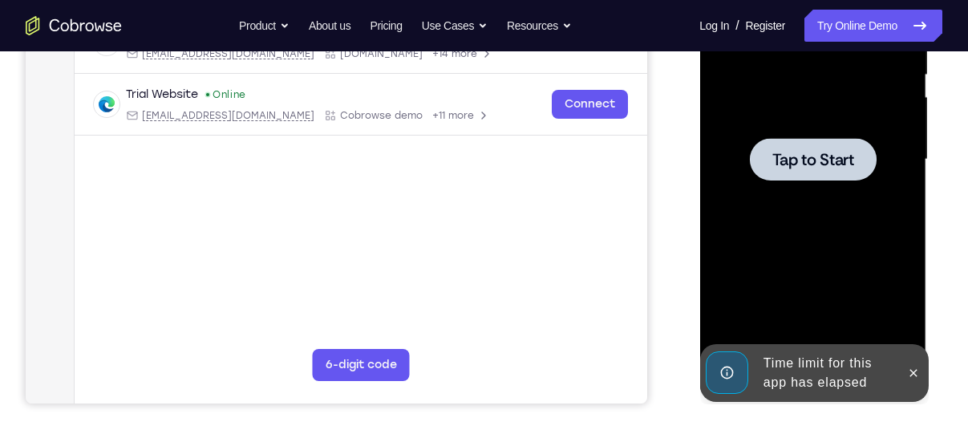
click at [802, 152] on span "Tap to Start" at bounding box center [813, 160] width 82 height 16
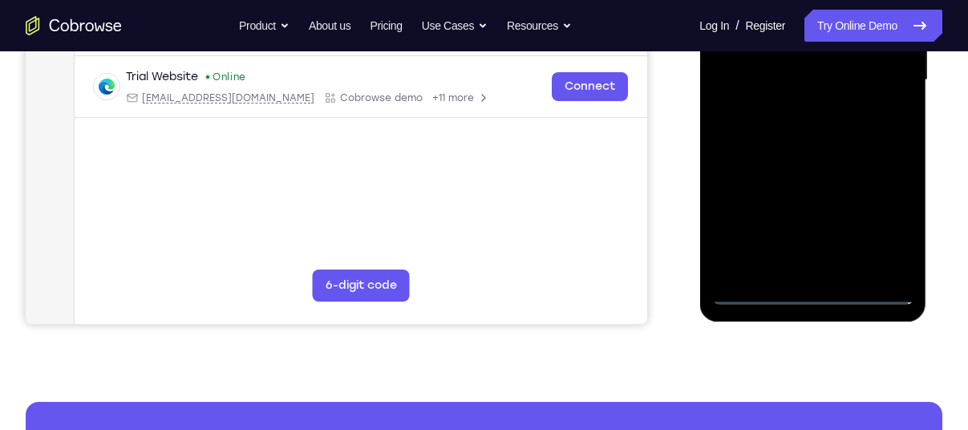
scroll to position [429, 0]
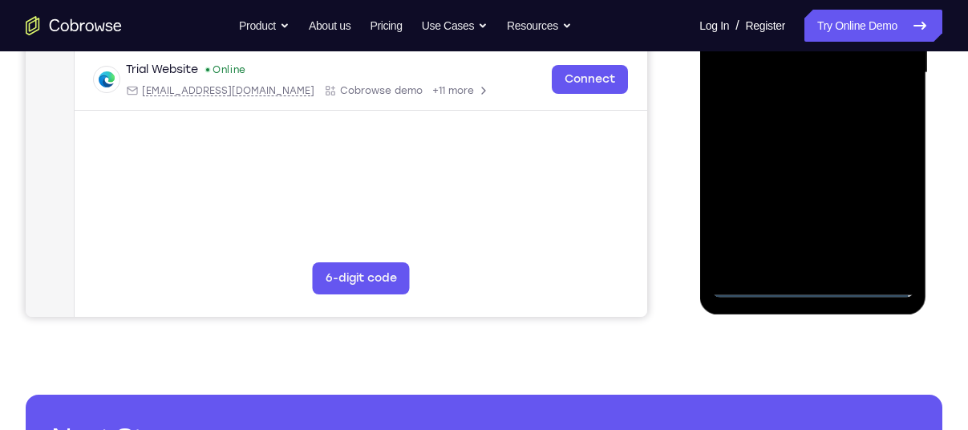
click at [813, 287] on div at bounding box center [812, 72] width 202 height 449
click at [880, 200] on div at bounding box center [812, 72] width 202 height 449
click at [878, 212] on div at bounding box center [812, 72] width 202 height 449
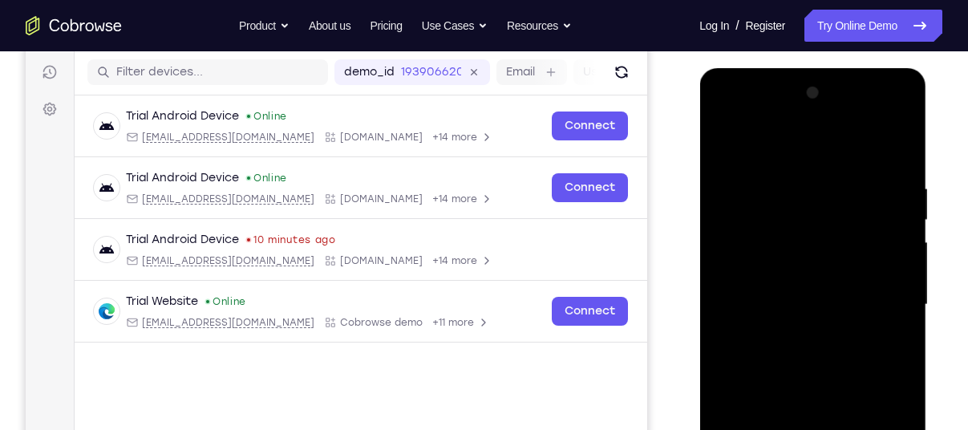
scroll to position [196, 0]
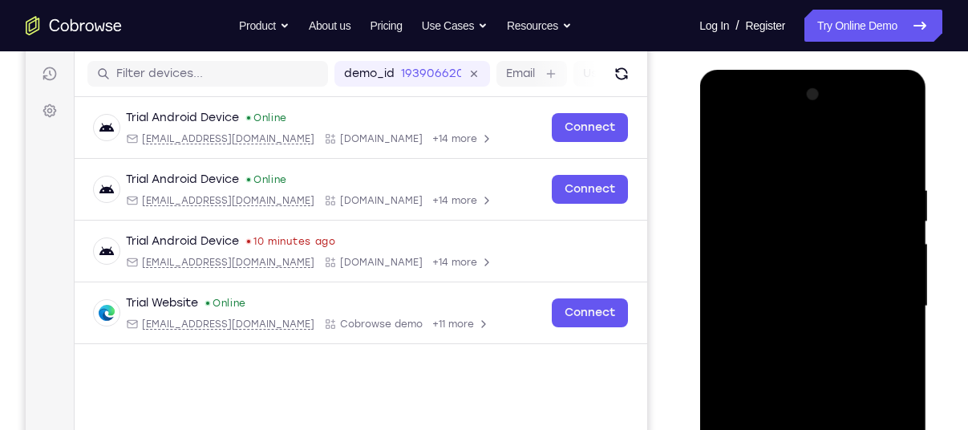
click at [722, 111] on div at bounding box center [812, 306] width 202 height 449
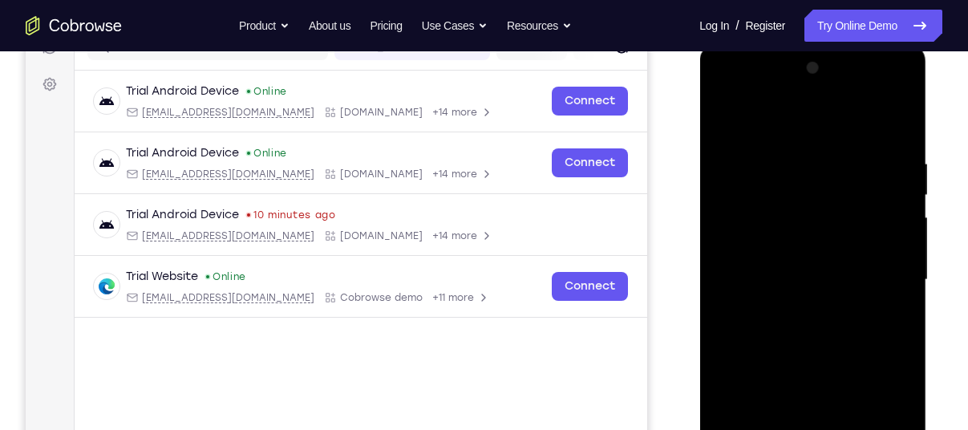
scroll to position [228, 0]
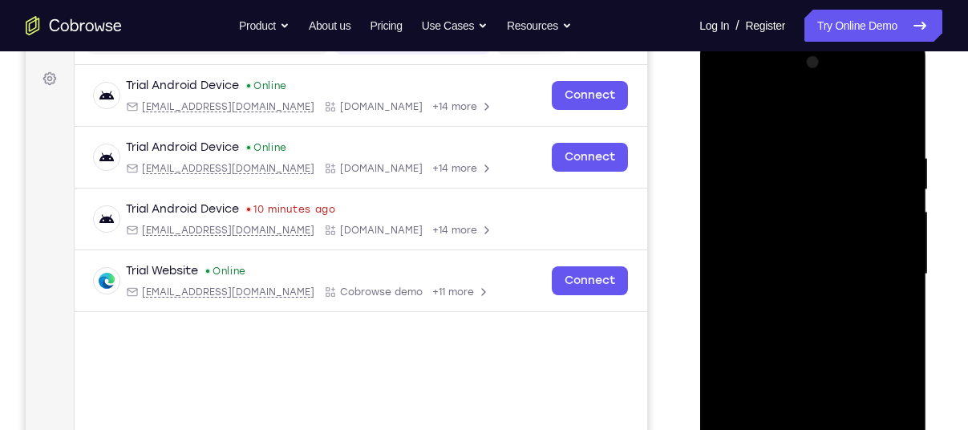
click at [746, 233] on div at bounding box center [812, 274] width 202 height 449
click at [766, 280] on div at bounding box center [812, 274] width 202 height 449
click at [739, 222] on div at bounding box center [812, 274] width 202 height 449
click at [738, 264] on div at bounding box center [812, 274] width 202 height 449
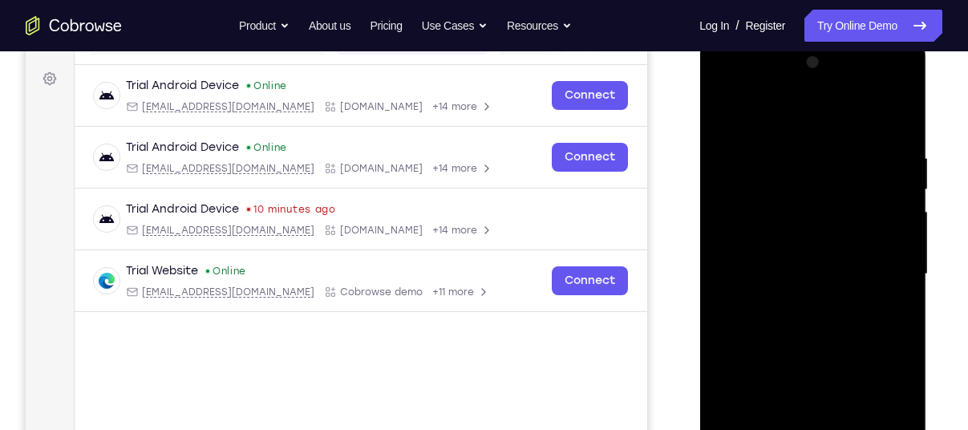
click at [738, 264] on div at bounding box center [812, 274] width 202 height 449
click at [736, 226] on div at bounding box center [812, 274] width 202 height 449
click at [745, 263] on div at bounding box center [812, 274] width 202 height 449
click at [763, 290] on div at bounding box center [812, 274] width 202 height 449
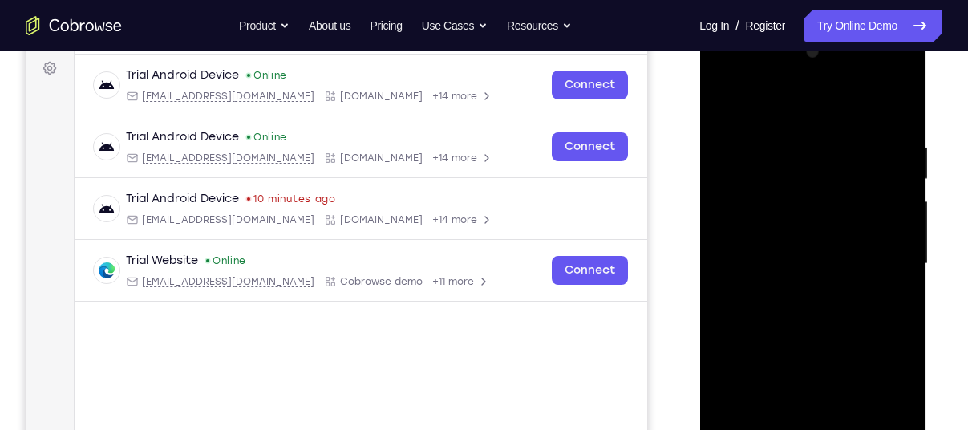
scroll to position [239, 0]
click at [883, 97] on div at bounding box center [812, 263] width 202 height 449
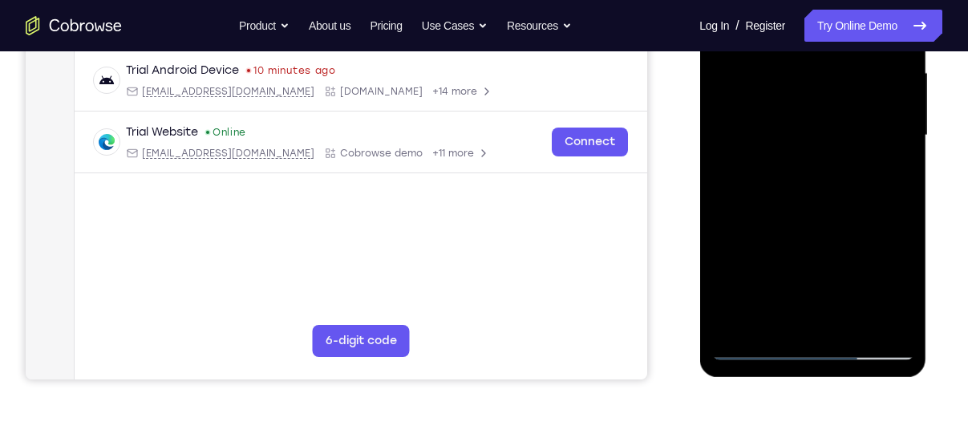
scroll to position [372, 0]
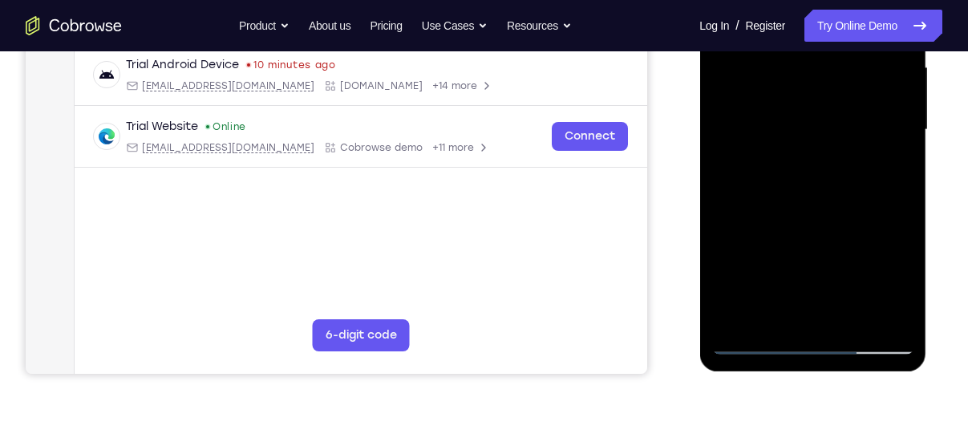
click at [806, 310] on div at bounding box center [812, 129] width 202 height 449
click at [899, 190] on div at bounding box center [812, 129] width 202 height 449
click at [901, 110] on div at bounding box center [812, 129] width 202 height 449
click at [763, 338] on div at bounding box center [812, 129] width 202 height 449
click at [739, 171] on div at bounding box center [812, 129] width 202 height 449
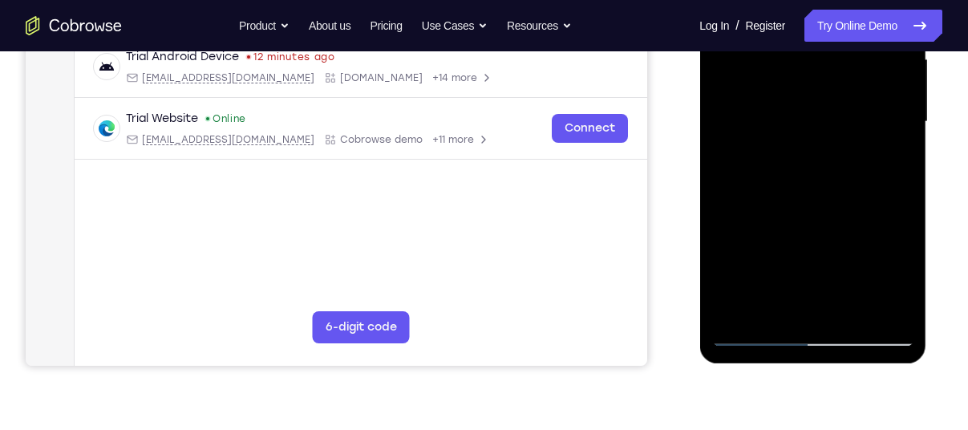
scroll to position [387, 0]
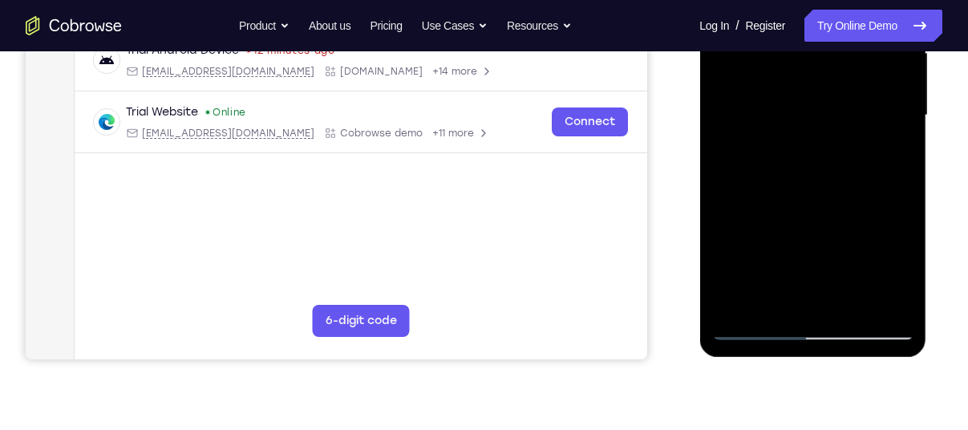
click at [727, 92] on div at bounding box center [812, 115] width 202 height 449
click at [720, 94] on div at bounding box center [812, 115] width 202 height 449
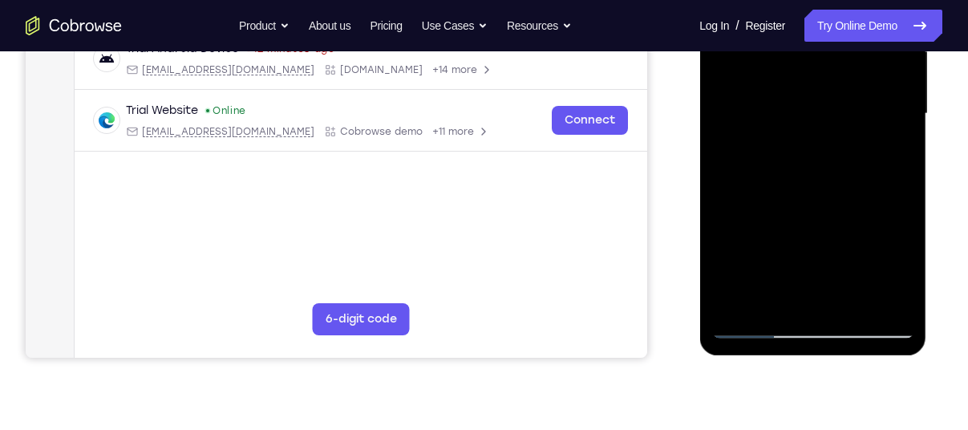
click at [809, 294] on div at bounding box center [812, 113] width 202 height 449
click at [758, 330] on div at bounding box center [812, 113] width 202 height 449
click at [758, 326] on div at bounding box center [812, 113] width 202 height 449
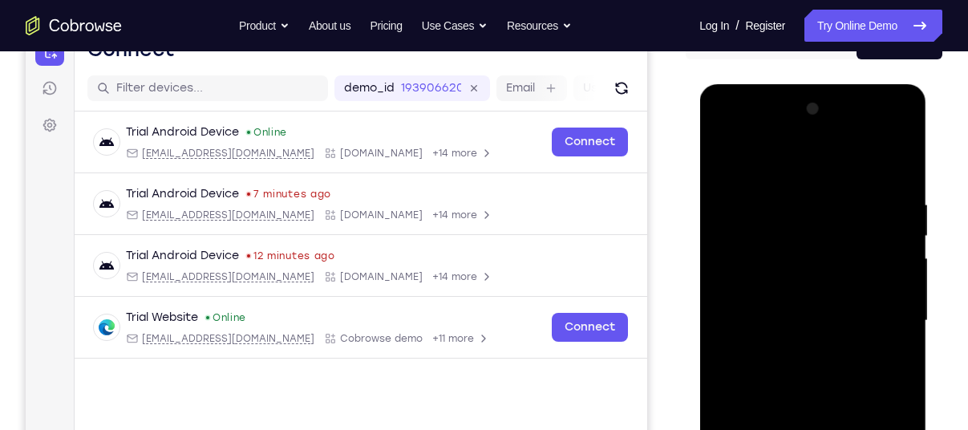
scroll to position [178, 0]
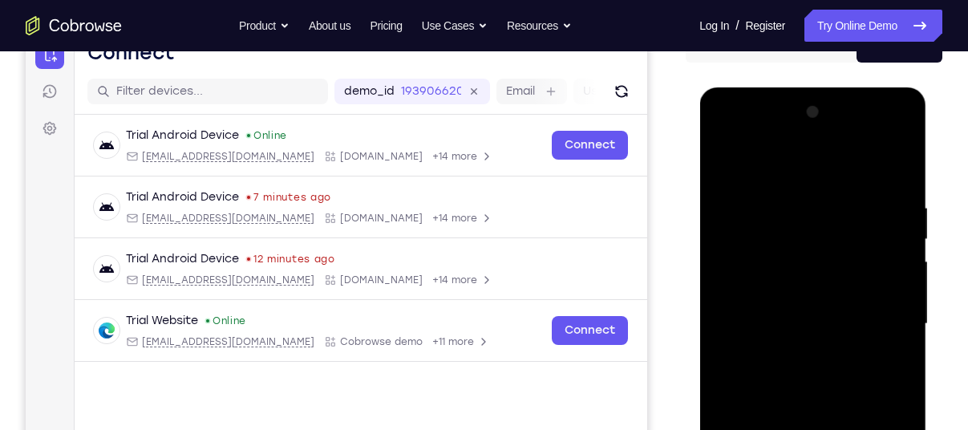
click at [718, 157] on div at bounding box center [812, 323] width 202 height 449
click at [720, 161] on div at bounding box center [812, 323] width 202 height 449
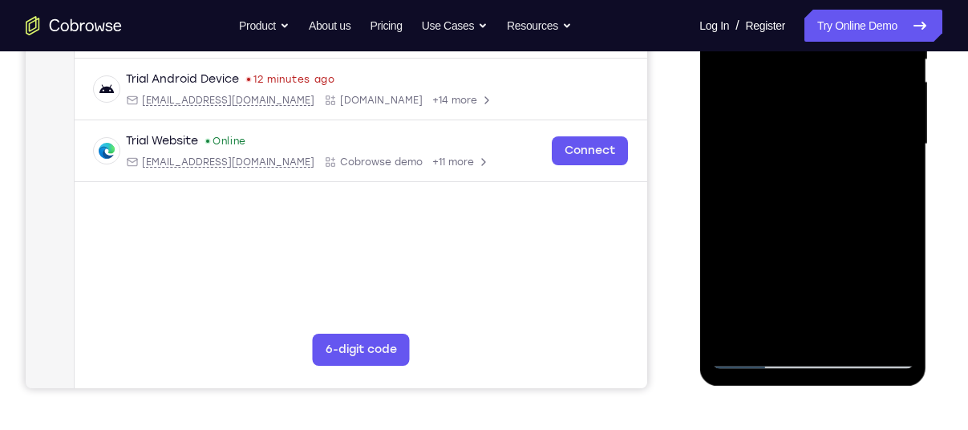
scroll to position [359, 0]
click at [749, 355] on div at bounding box center [812, 143] width 202 height 449
click at [771, 330] on div at bounding box center [812, 143] width 202 height 449
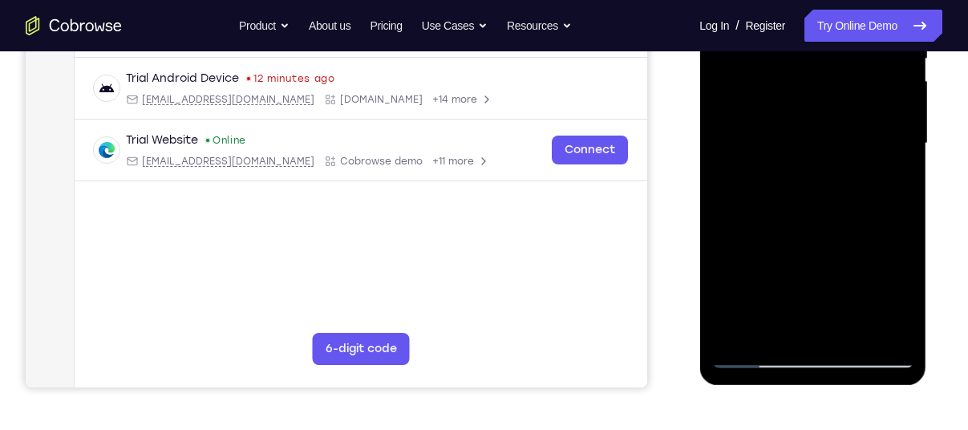
click at [756, 350] on div at bounding box center [812, 143] width 202 height 449
click at [756, 355] on div at bounding box center [812, 143] width 202 height 449
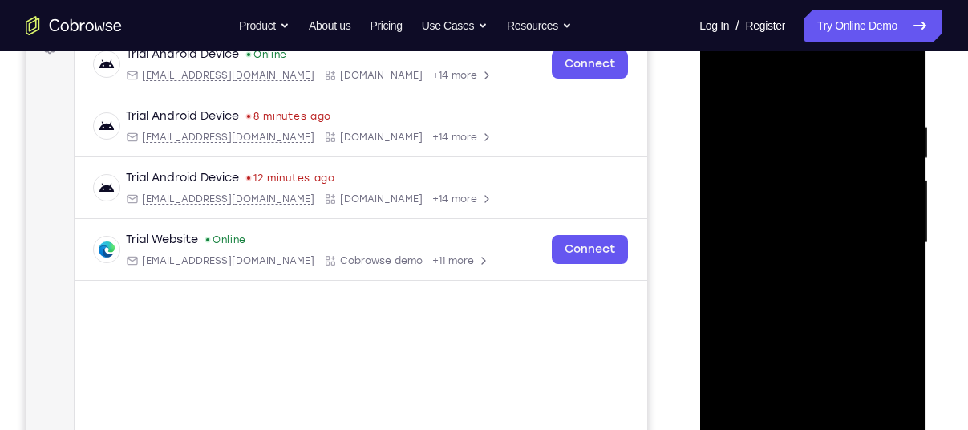
scroll to position [260, 0]
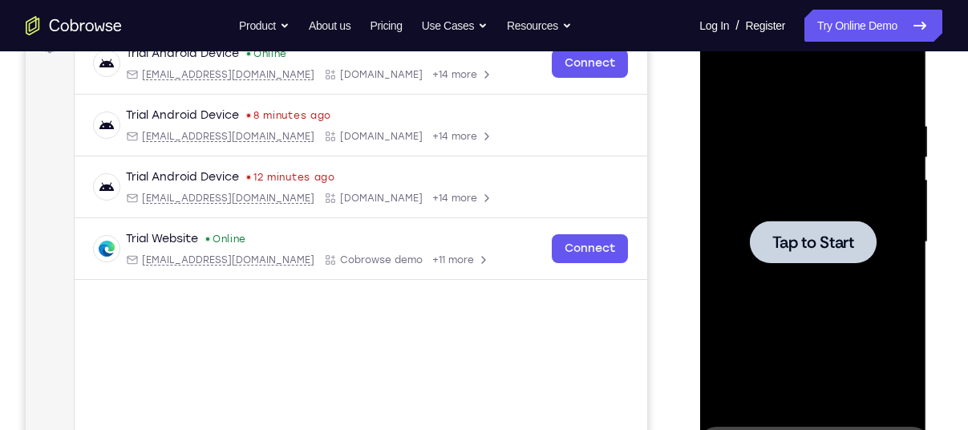
click at [806, 257] on div at bounding box center [812, 242] width 127 height 43
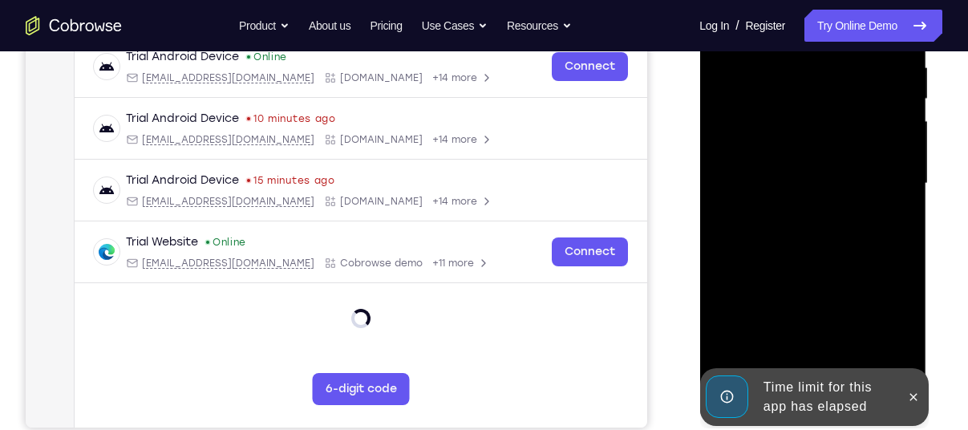
scroll to position [319, 0]
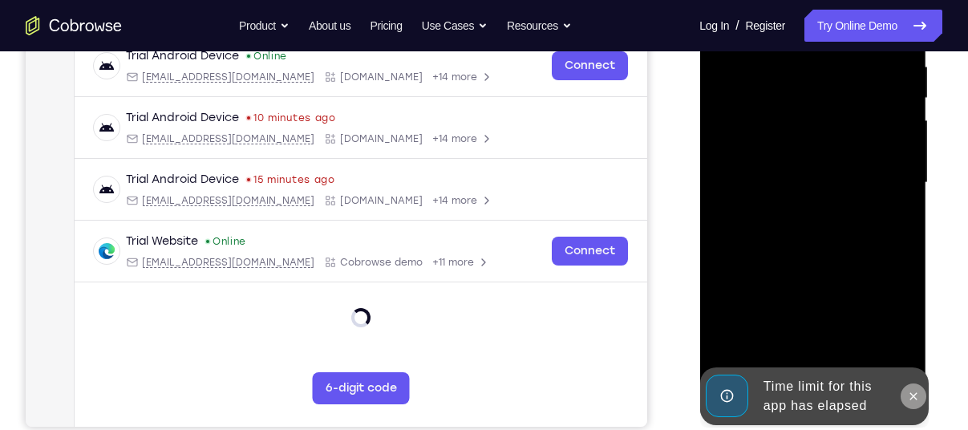
click at [915, 396] on icon at bounding box center [912, 396] width 13 height 13
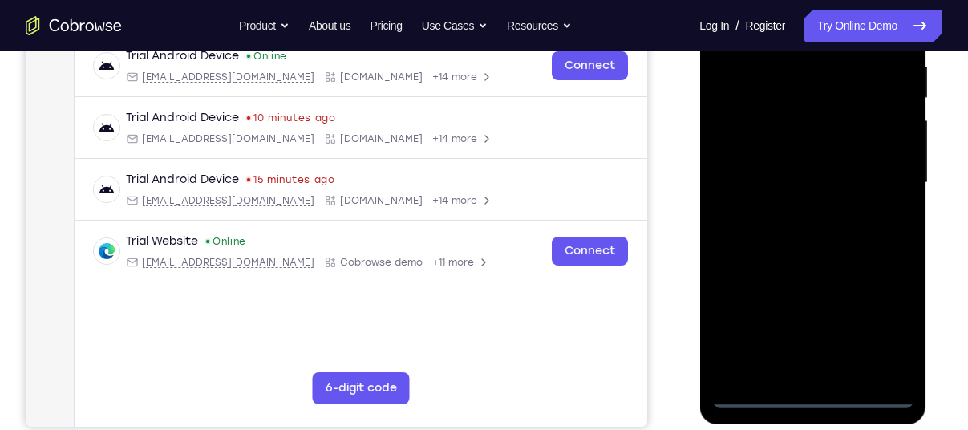
click at [813, 386] on div at bounding box center [812, 182] width 202 height 449
drag, startPoint x: 817, startPoint y: 392, endPoint x: 879, endPoint y: 338, distance: 82.5
click at [879, 338] on div at bounding box center [812, 182] width 202 height 449
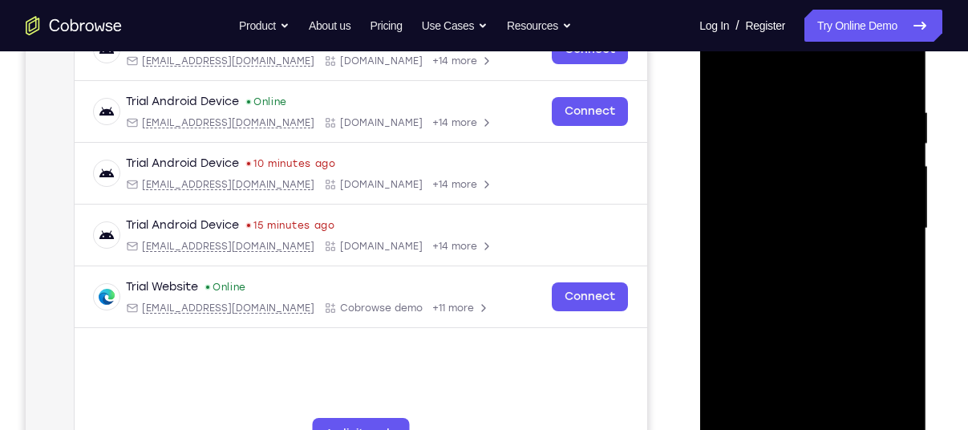
scroll to position [270, 0]
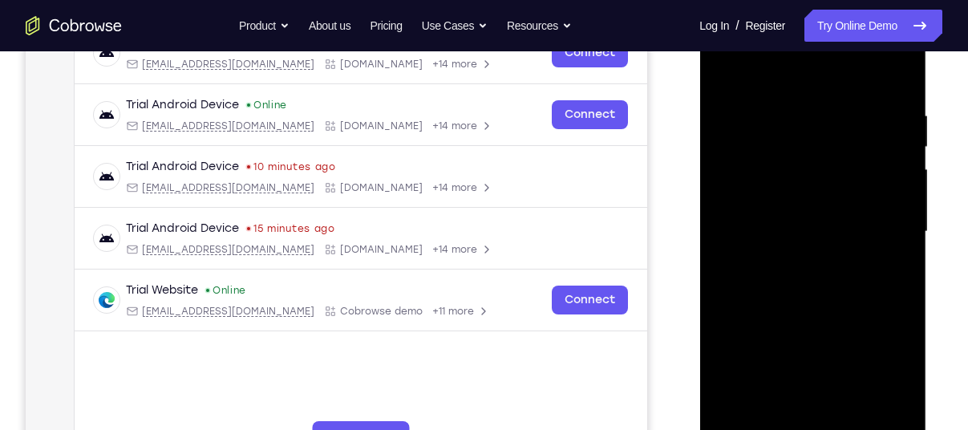
click at [880, 381] on div at bounding box center [812, 231] width 202 height 449
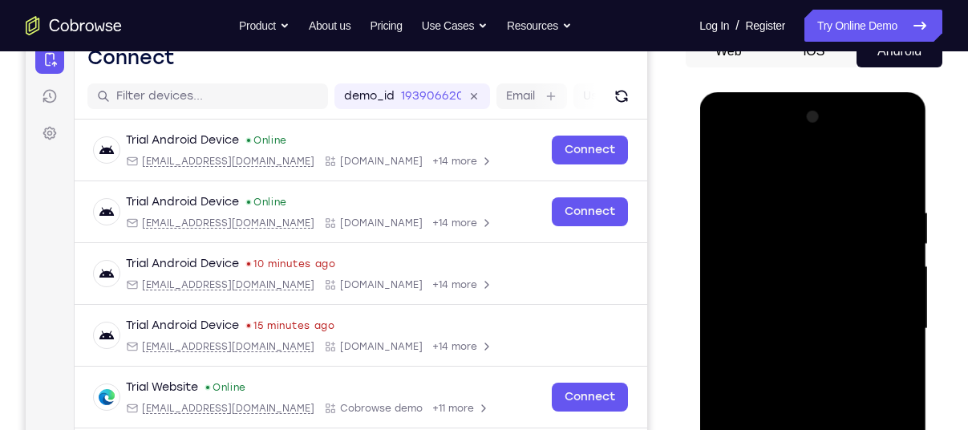
scroll to position [172, 0]
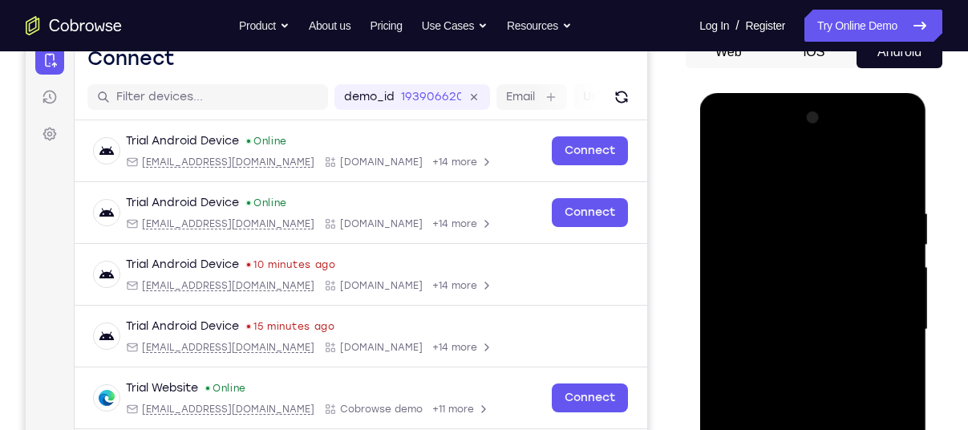
click at [726, 167] on div at bounding box center [812, 329] width 202 height 449
click at [746, 282] on div at bounding box center [812, 329] width 202 height 449
click at [756, 331] on div at bounding box center [812, 329] width 202 height 449
click at [755, 309] on div at bounding box center [812, 329] width 202 height 449
click at [877, 143] on div at bounding box center [812, 329] width 202 height 449
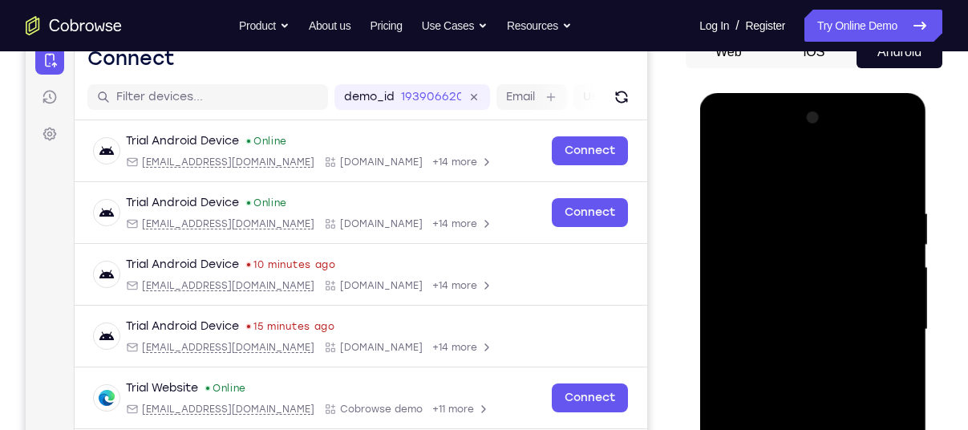
click at [728, 138] on div at bounding box center [812, 329] width 202 height 449
click at [875, 322] on div at bounding box center [812, 329] width 202 height 449
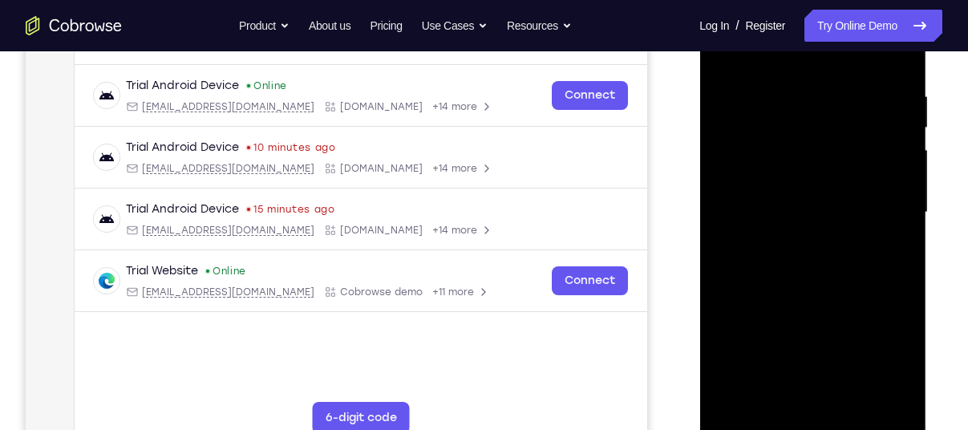
scroll to position [291, 0]
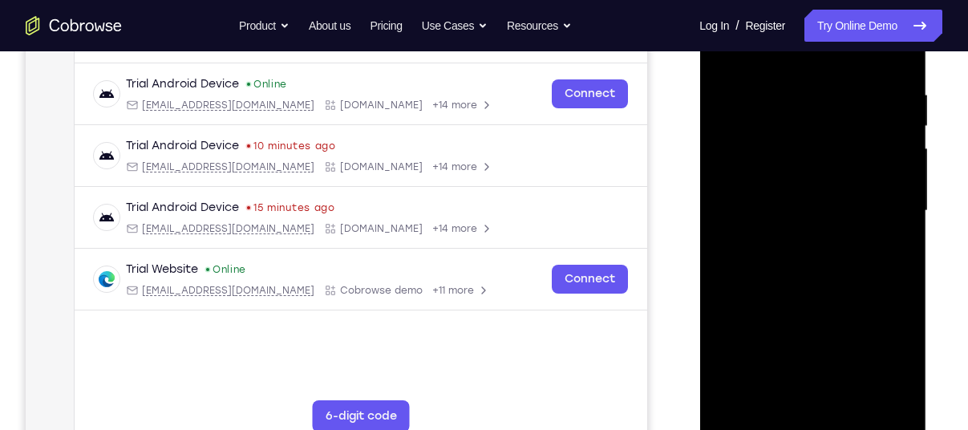
click at [795, 240] on div at bounding box center [812, 210] width 202 height 449
click at [769, 188] on div at bounding box center [812, 210] width 202 height 449
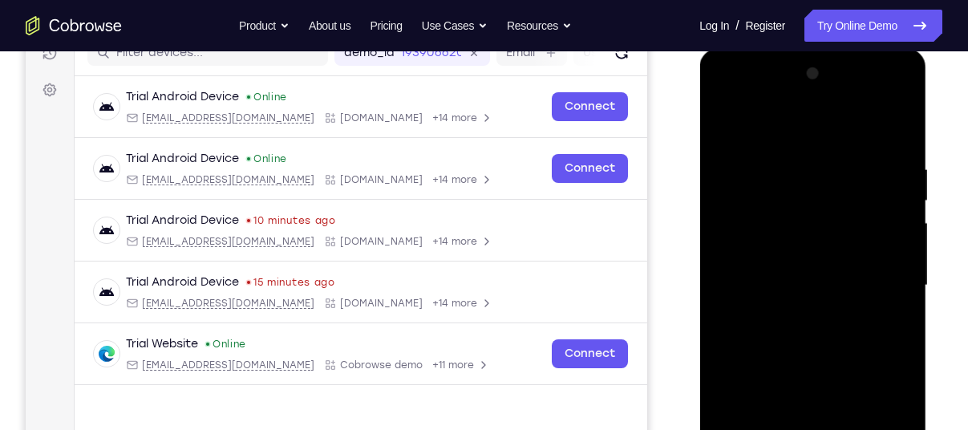
scroll to position [212, 0]
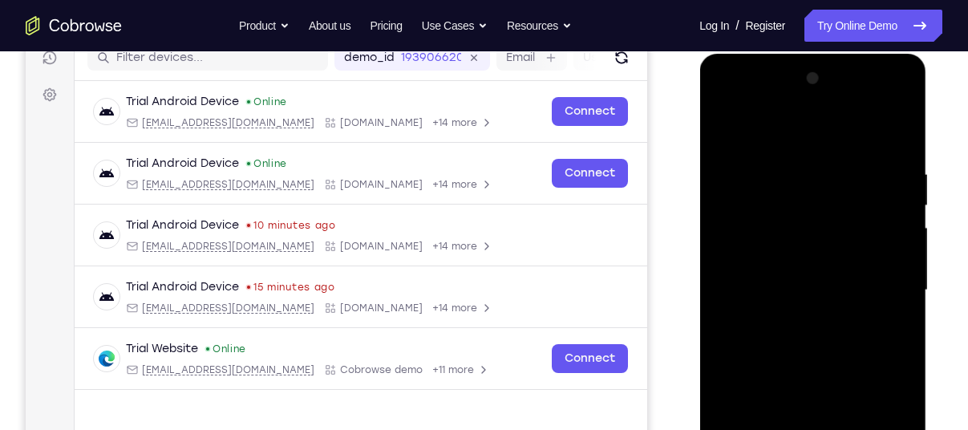
click at [737, 262] on div at bounding box center [812, 290] width 202 height 449
click at [776, 291] on div at bounding box center [812, 290] width 202 height 449
click at [883, 94] on div at bounding box center [812, 290] width 202 height 449
click at [792, 145] on div at bounding box center [812, 290] width 202 height 449
click at [804, 362] on div at bounding box center [812, 290] width 202 height 449
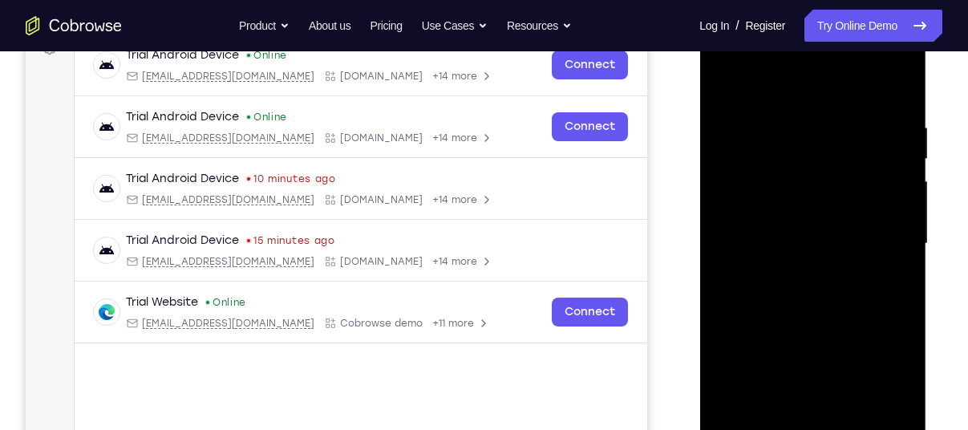
scroll to position [269, 0]
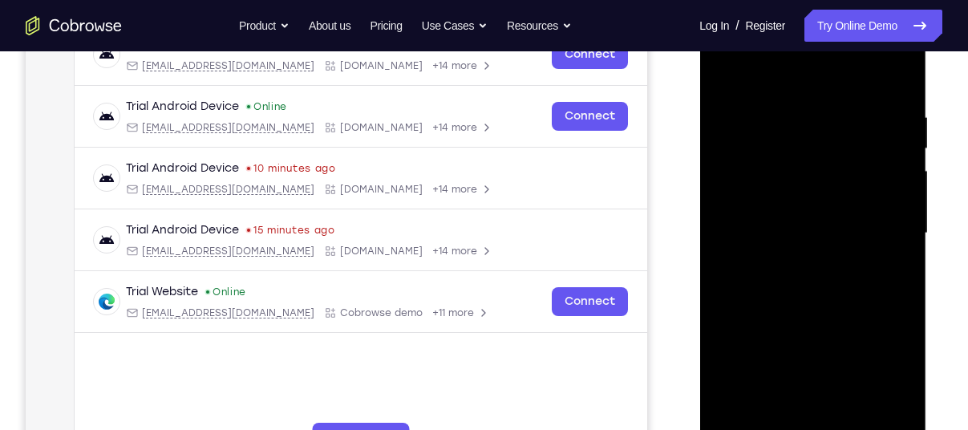
click at [883, 66] on div at bounding box center [812, 233] width 202 height 449
drag, startPoint x: 883, startPoint y: 66, endPoint x: 843, endPoint y: 221, distance: 160.7
click at [843, 221] on div at bounding box center [812, 233] width 202 height 449
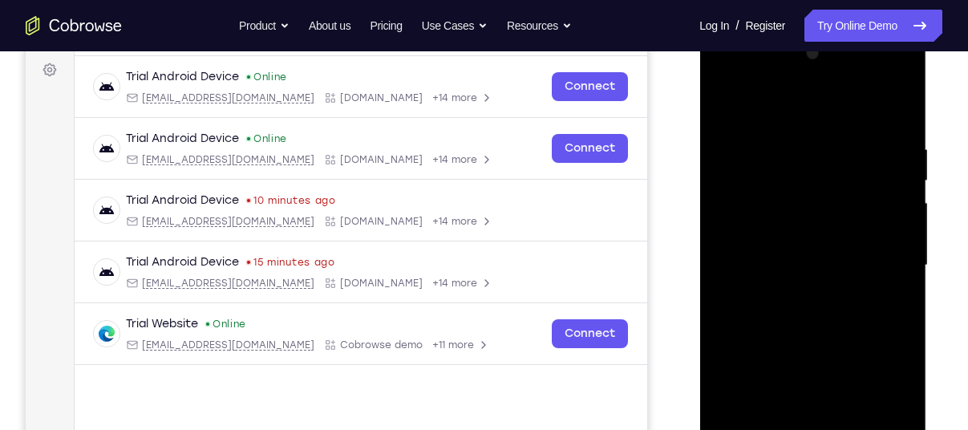
scroll to position [222, 0]
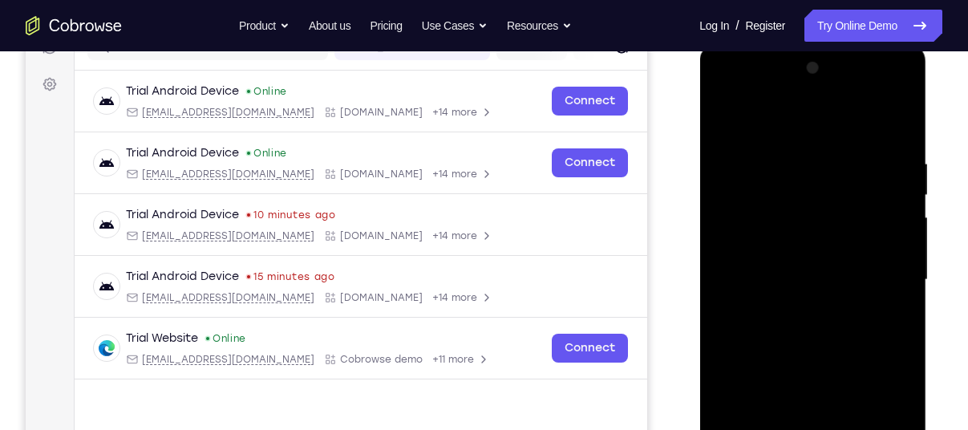
click at [878, 96] on div at bounding box center [812, 279] width 202 height 449
click at [768, 143] on div at bounding box center [812, 279] width 202 height 449
click at [779, 160] on div at bounding box center [812, 279] width 202 height 449
click at [812, 313] on div at bounding box center [812, 279] width 202 height 449
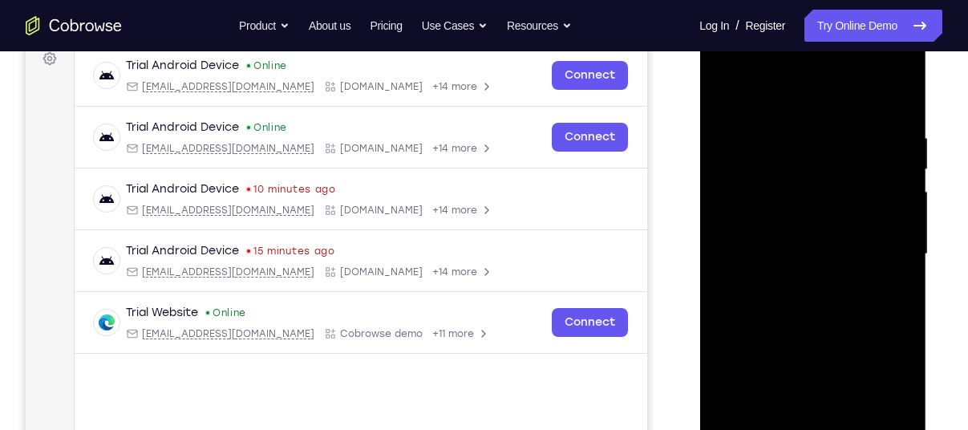
click at [783, 120] on div at bounding box center [812, 254] width 202 height 449
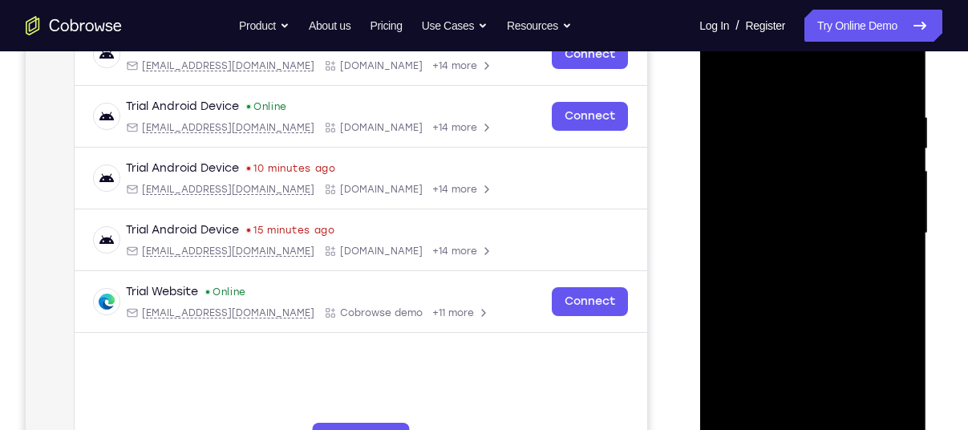
scroll to position [274, 0]
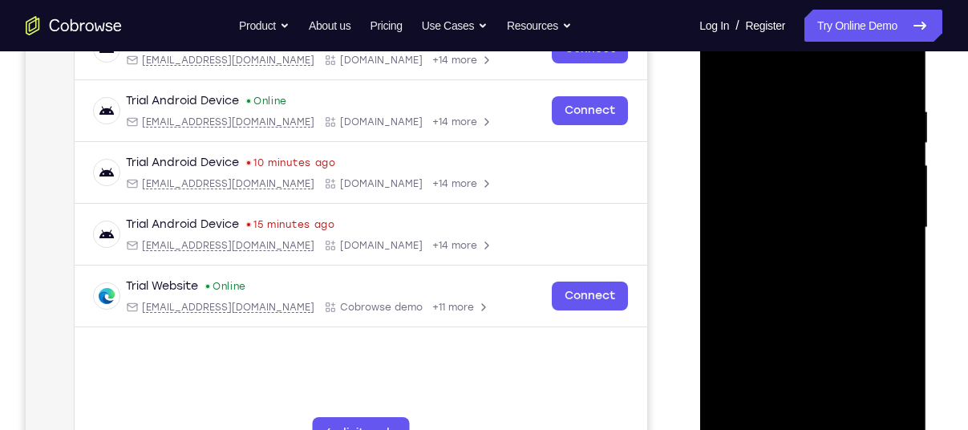
click at [874, 413] on div at bounding box center [812, 227] width 202 height 449
click at [886, 75] on div at bounding box center [812, 227] width 202 height 449
click at [870, 408] on div at bounding box center [812, 227] width 202 height 449
click at [893, 73] on div at bounding box center [812, 227] width 202 height 449
click at [787, 96] on div at bounding box center [812, 227] width 202 height 449
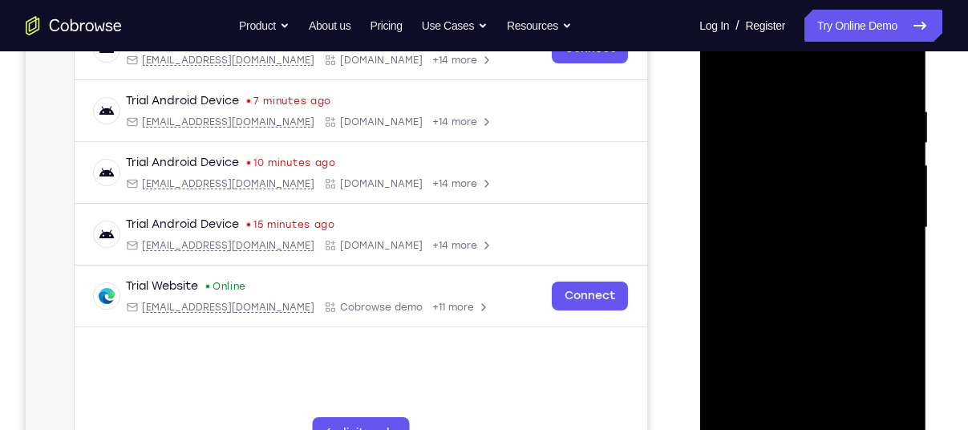
click at [871, 410] on div at bounding box center [812, 227] width 202 height 449
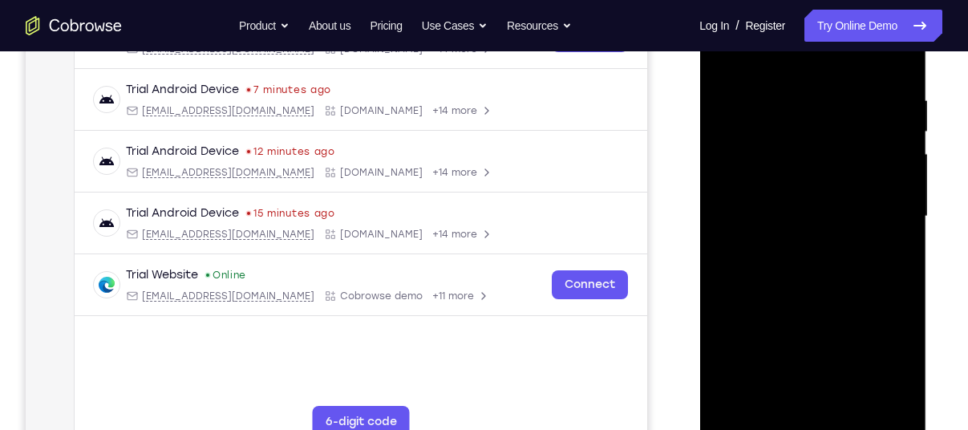
scroll to position [288, 0]
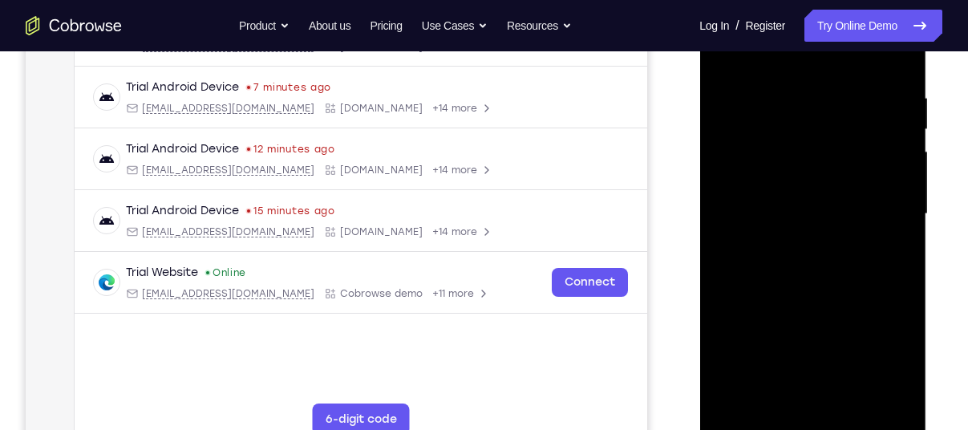
click at [897, 59] on div at bounding box center [812, 214] width 202 height 449
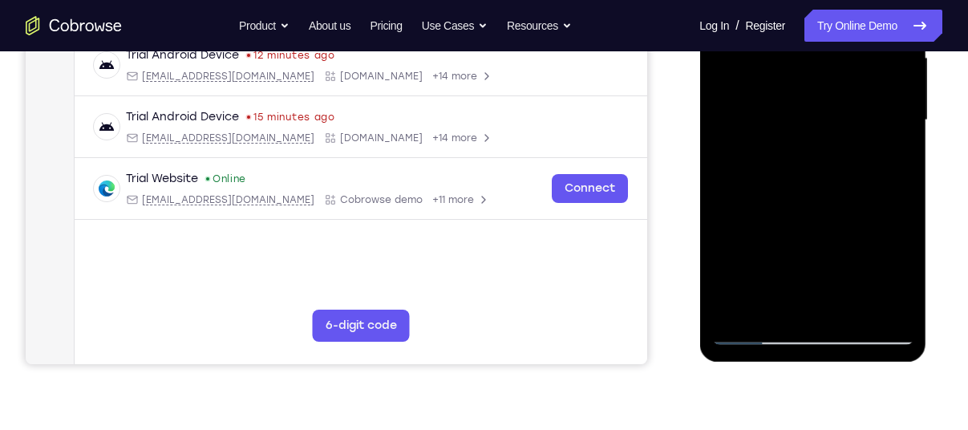
scroll to position [367, 0]
